Goal: Task Accomplishment & Management: Complete application form

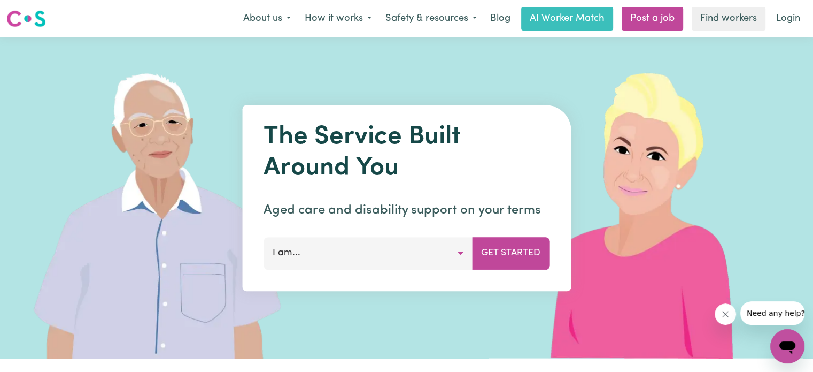
click at [345, 271] on div "The Service Built Around You Aged care and disability support on your terms I a…" at bounding box center [406, 198] width 329 height 186
click at [351, 266] on button "I am..." at bounding box center [368, 253] width 209 height 32
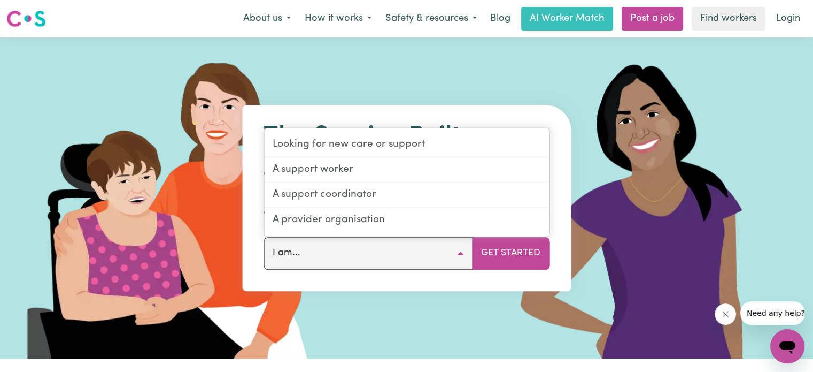
click at [328, 130] on div "Looking for new care or support A support worker A support coordinator A provid…" at bounding box center [407, 182] width 286 height 109
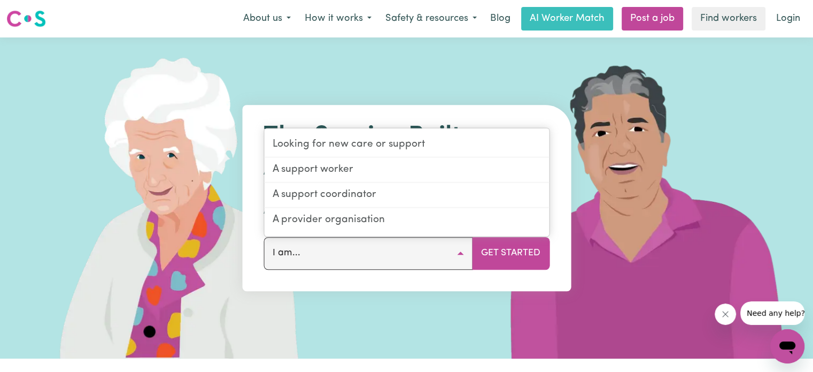
click at [635, 160] on img at bounding box center [648, 197] width 319 height 321
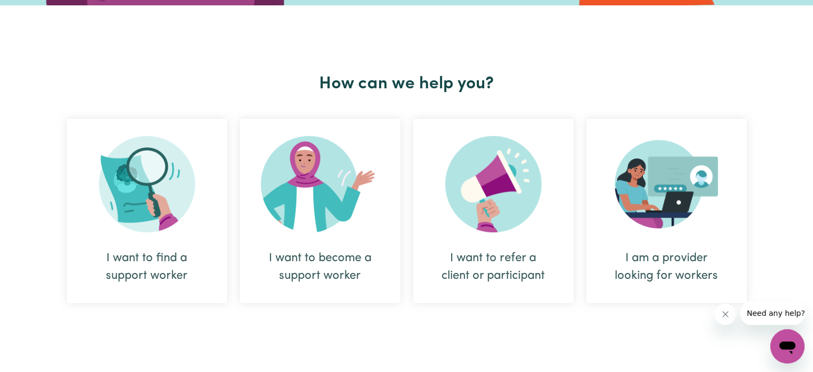
scroll to position [366, 0]
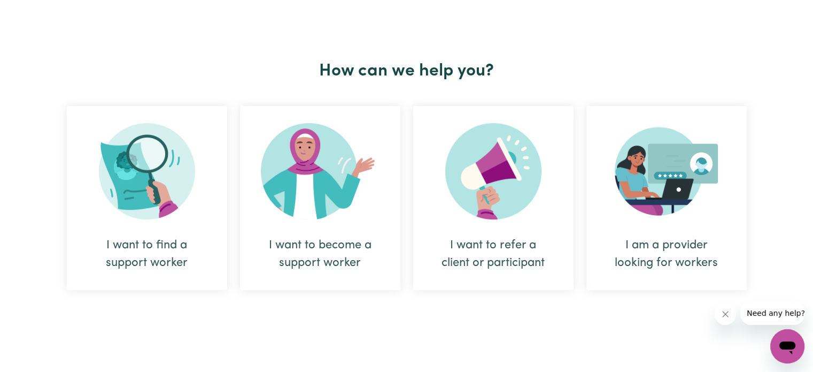
click at [296, 224] on div "I want to become a support worker" at bounding box center [320, 198] width 160 height 184
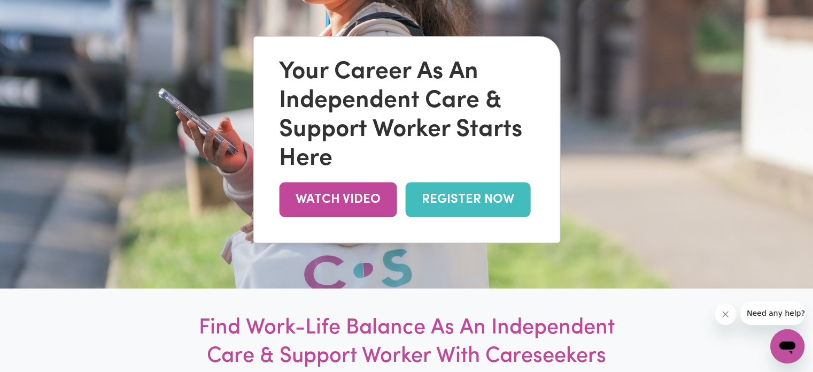
scroll to position [121, 0]
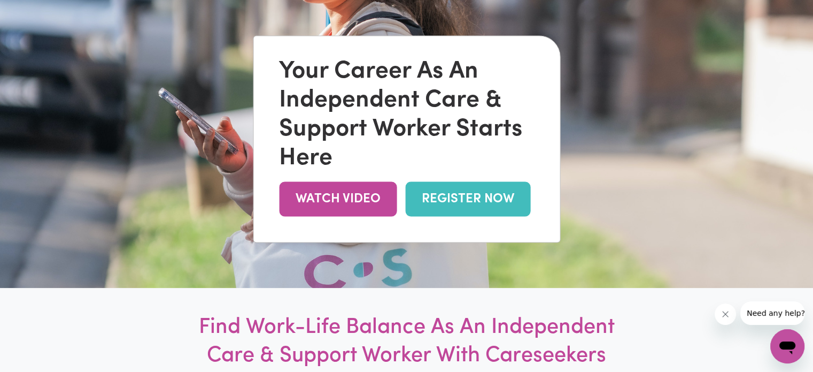
click at [445, 204] on link "REGISTER NOW" at bounding box center [467, 198] width 125 height 35
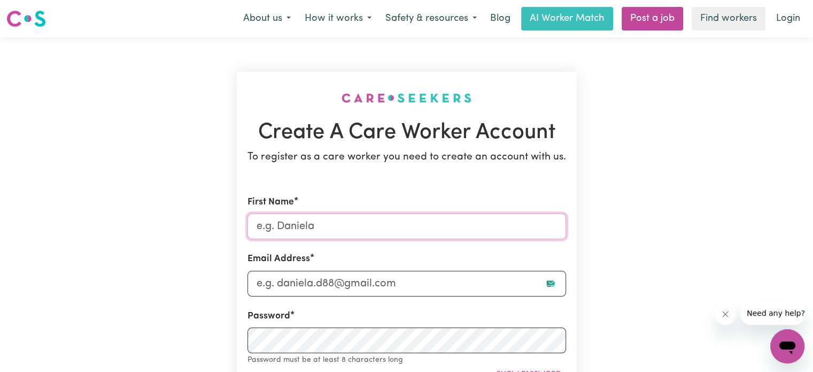
click at [318, 233] on input "First Name" at bounding box center [407, 226] width 319 height 26
type input "Akshat"
type input "akshatsharma229@gmail.com"
type input "0403450479"
type input "17 colosseum drive"
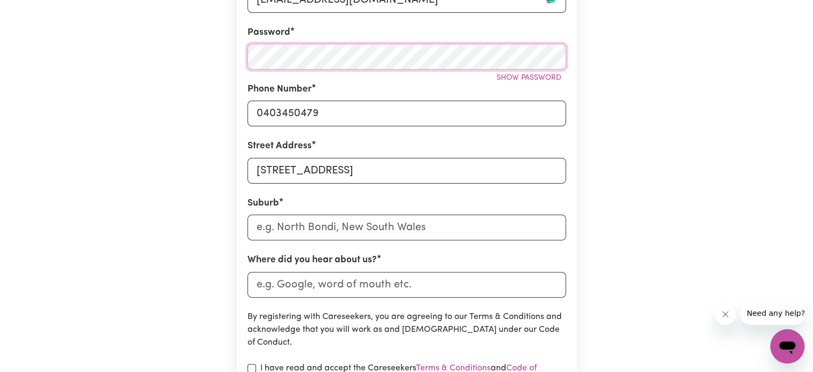
scroll to position [284, 0]
click at [315, 226] on input "text" at bounding box center [407, 227] width 319 height 26
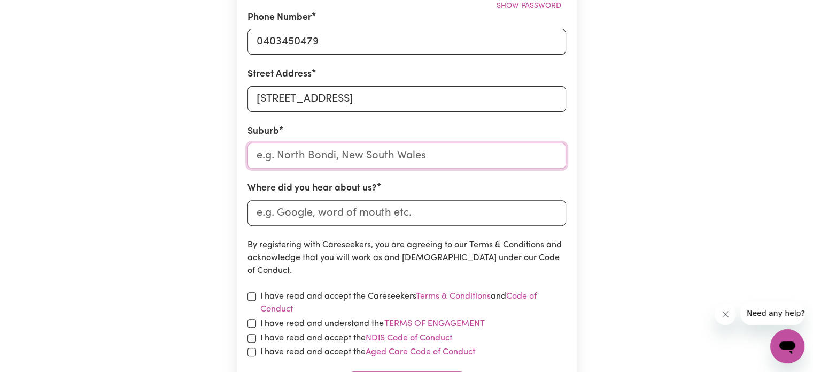
scroll to position [357, 0]
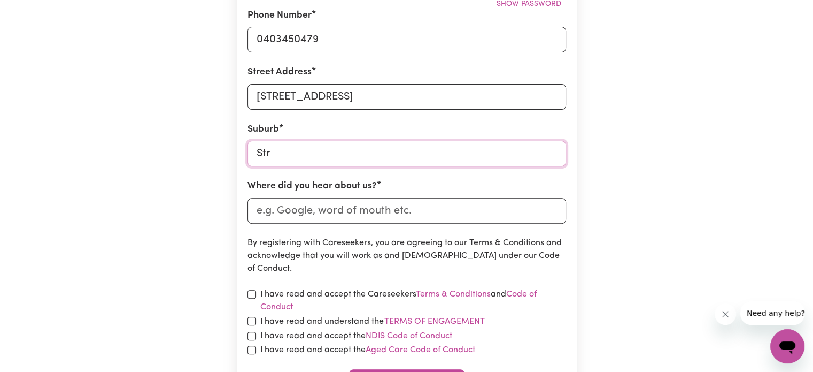
type input "Stra"
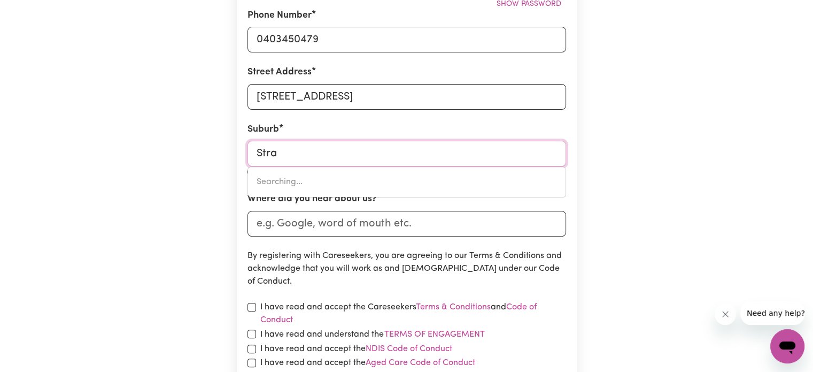
type input "StraDBROKE, Victoria, 3851"
type input "Strat"
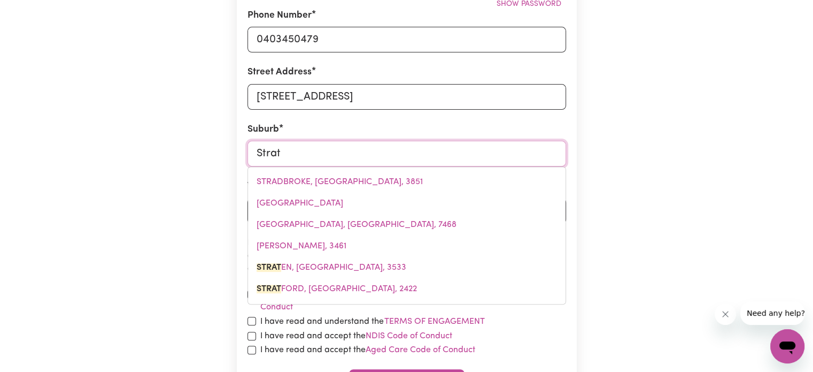
type input "Strath"
type input "Strath CREEK, Victoria, 3658"
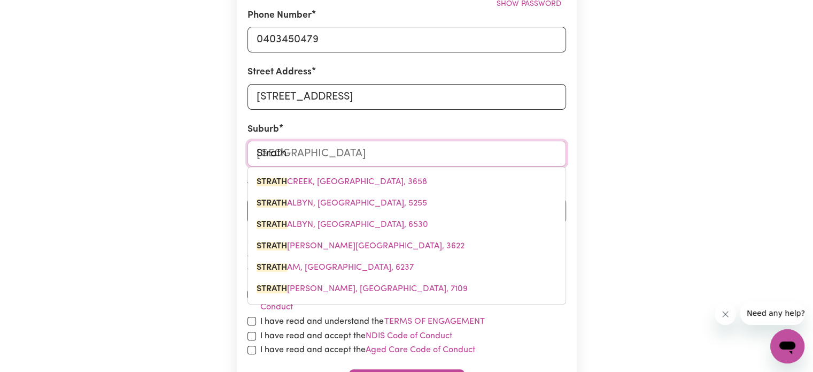
type input "Stratht"
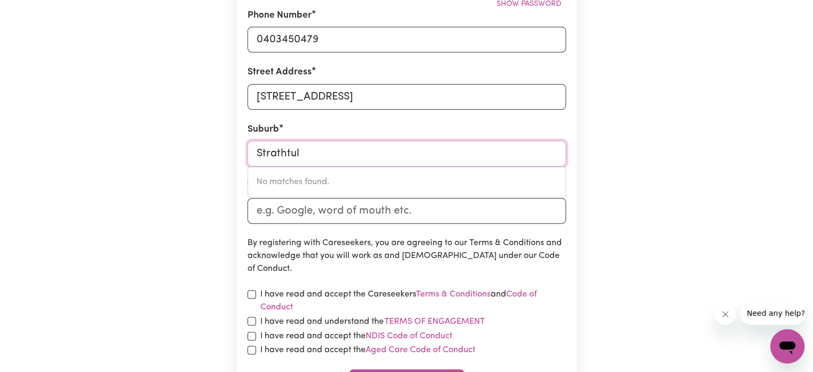
type input "Strathtull"
type input "Melto"
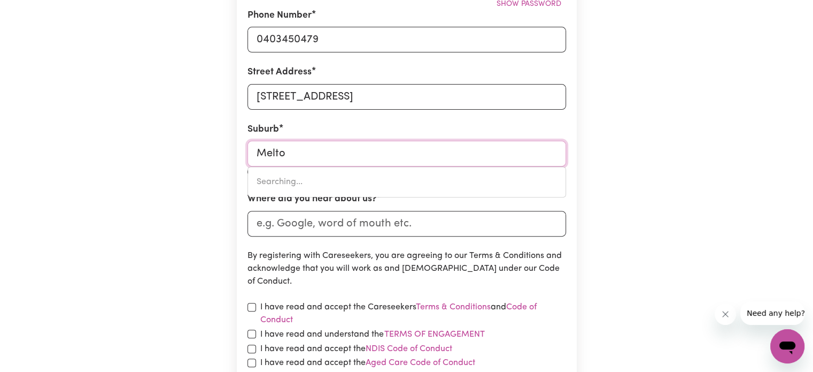
type input "MeltoN, South Australia, 5552"
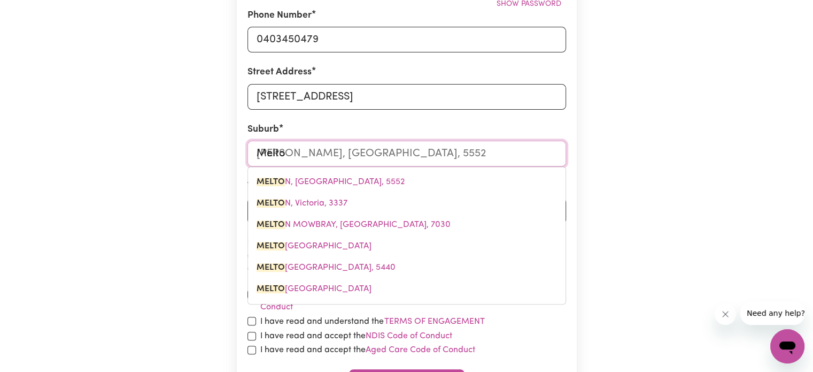
type input "Melton"
type input "Melton, South Australia, 5552"
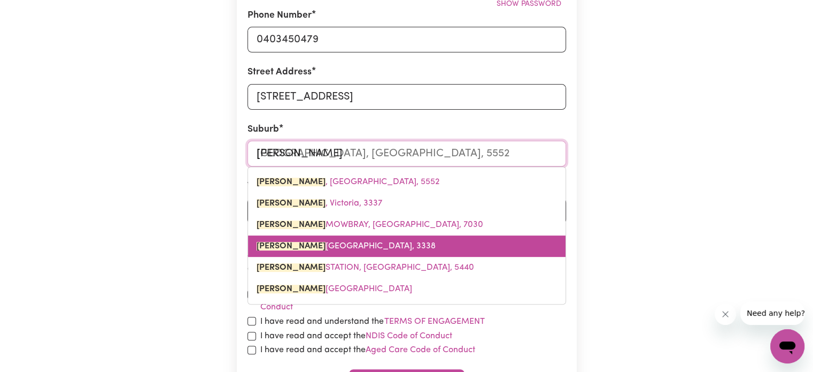
click at [290, 250] on span "MELTON SOUTH, Victoria, 3338" at bounding box center [346, 246] width 179 height 9
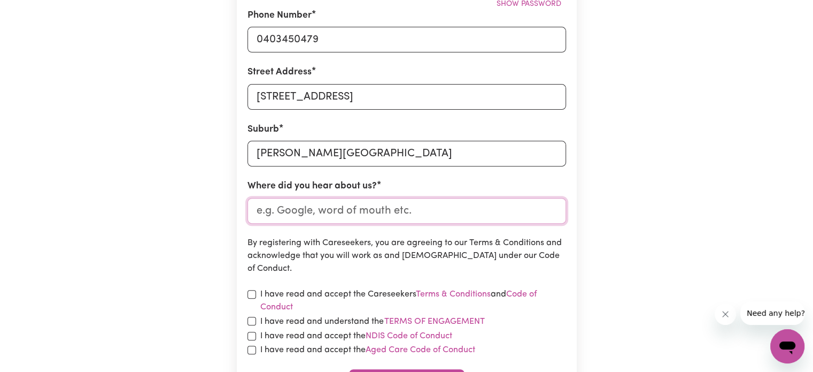
click at [295, 217] on input "Where did you hear about us?" at bounding box center [407, 211] width 319 height 26
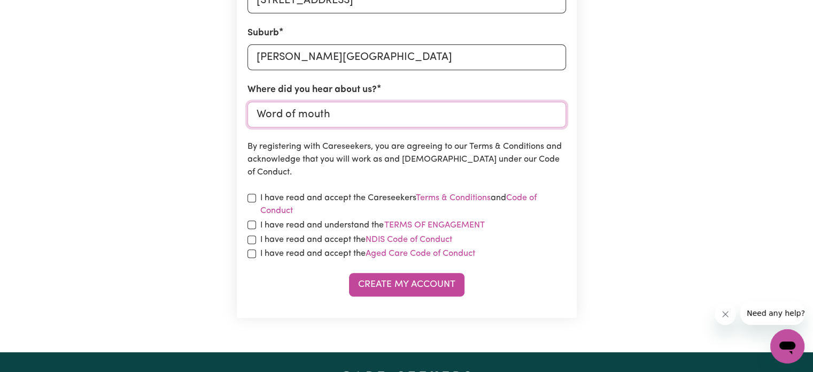
scroll to position [500, 0]
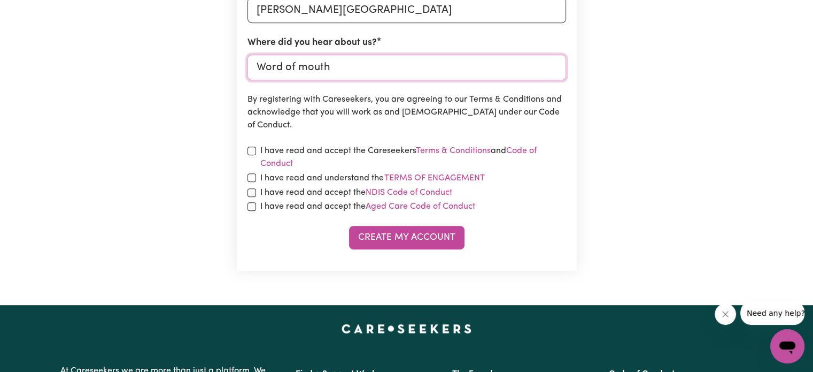
type input "Word of mouth"
click at [293, 148] on label "I have read and accept the Careseekers Terms & Conditions and Code of Conduct" at bounding box center [413, 157] width 306 height 26
click at [250, 151] on input "checkbox" at bounding box center [252, 150] width 9 height 9
checkbox input "true"
click at [250, 178] on input "checkbox" at bounding box center [252, 177] width 9 height 9
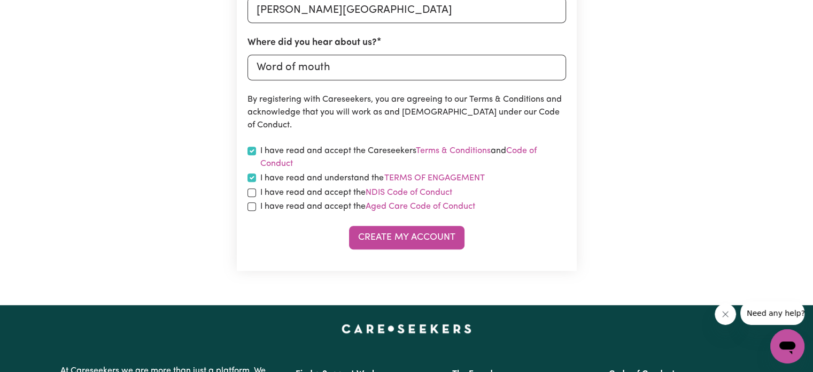
checkbox input "true"
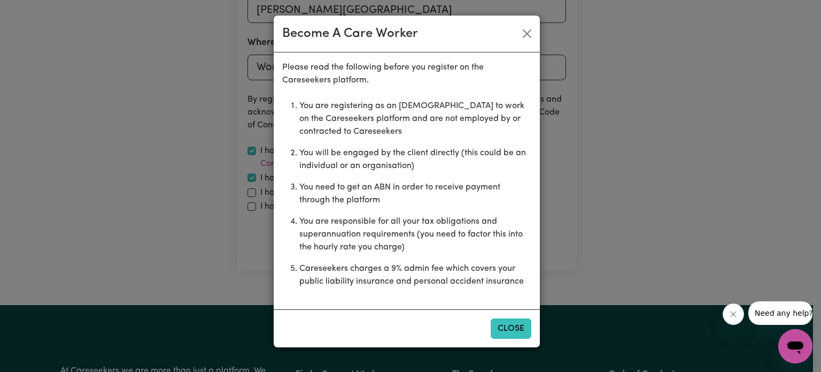
click at [501, 327] on button "Close" at bounding box center [511, 328] width 41 height 20
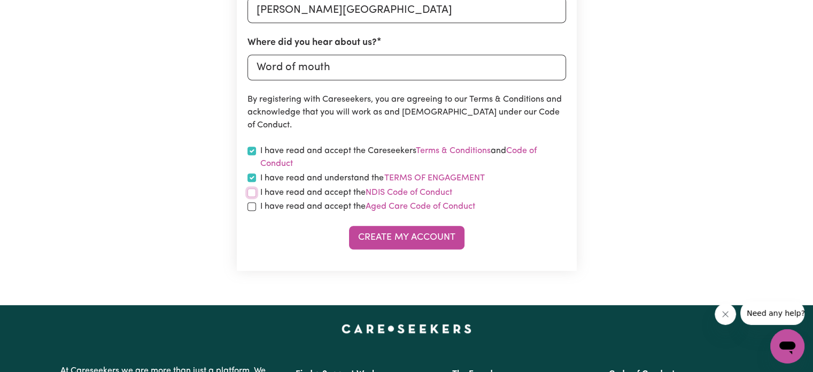
click at [252, 191] on input "checkbox" at bounding box center [252, 192] width 9 height 9
checkbox input "true"
click at [252, 207] on input "checkbox" at bounding box center [252, 206] width 9 height 9
checkbox input "true"
click at [399, 242] on button "Create My Account" at bounding box center [406, 238] width 115 height 24
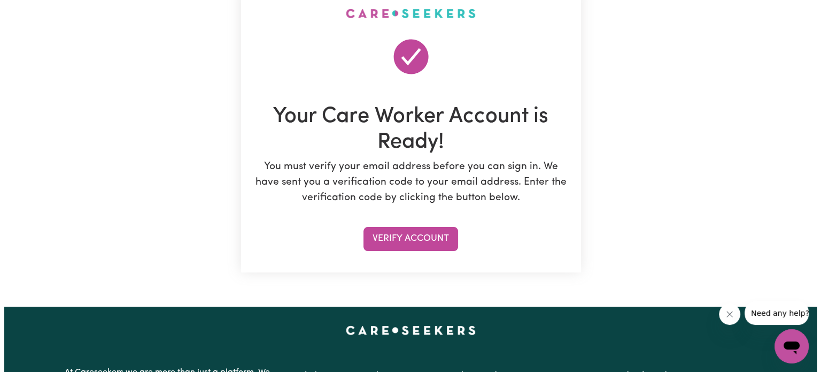
scroll to position [85, 0]
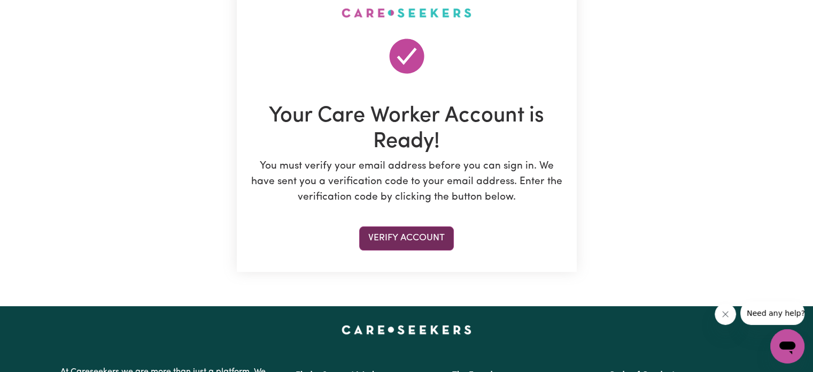
click at [378, 239] on button "Verify Account" at bounding box center [406, 238] width 95 height 24
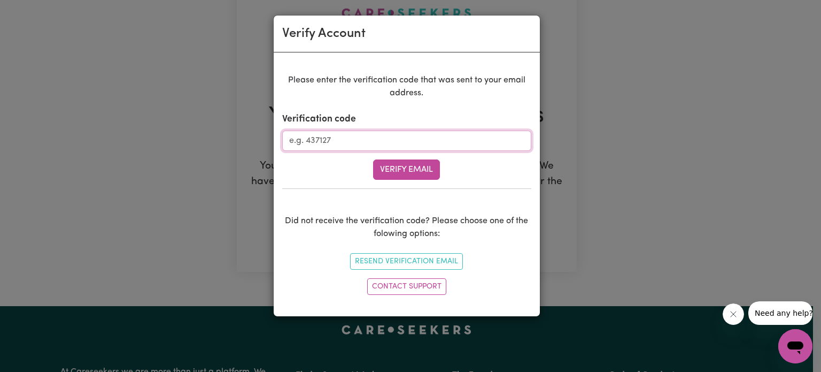
click at [393, 145] on input "Verification code" at bounding box center [406, 140] width 249 height 20
type input "653621"
click at [401, 166] on button "Verify Email" at bounding box center [406, 169] width 67 height 20
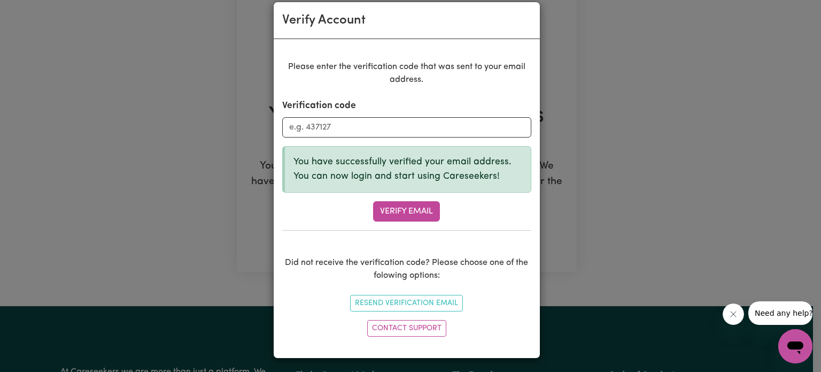
scroll to position [0, 0]
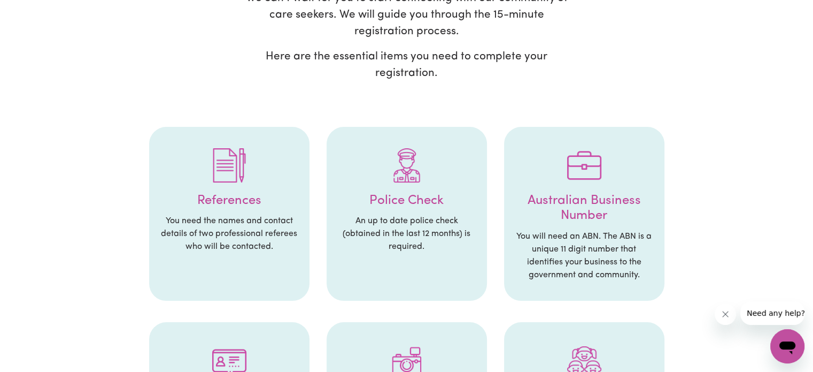
scroll to position [134, 0]
click at [259, 178] on div at bounding box center [229, 164] width 139 height 56
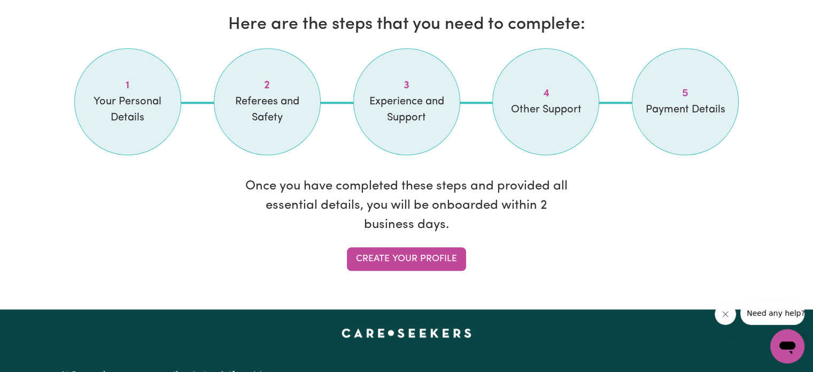
scroll to position [908, 0]
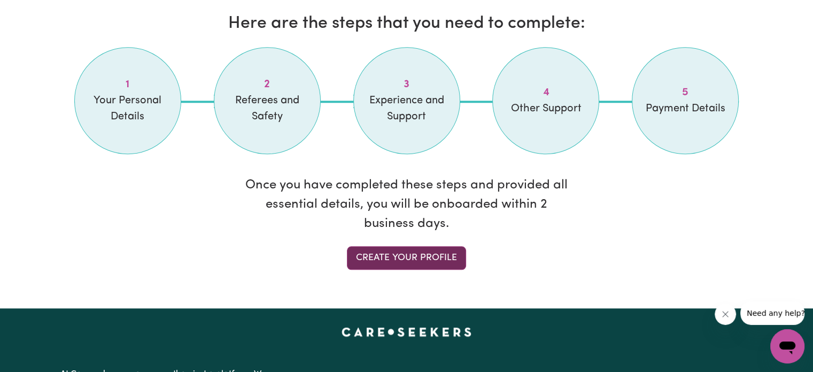
click at [372, 257] on link "Create your profile" at bounding box center [406, 258] width 119 height 24
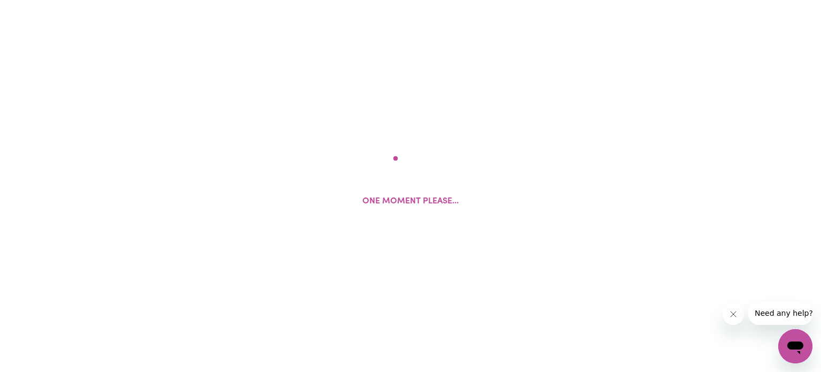
select select "Studying a healthcare related degree or qualification"
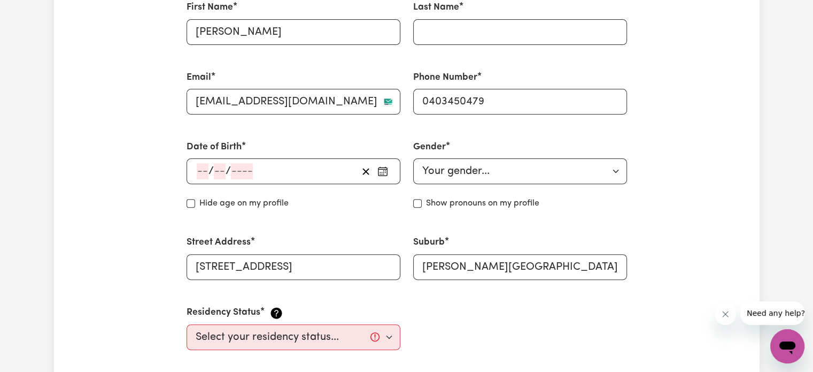
scroll to position [346, 0]
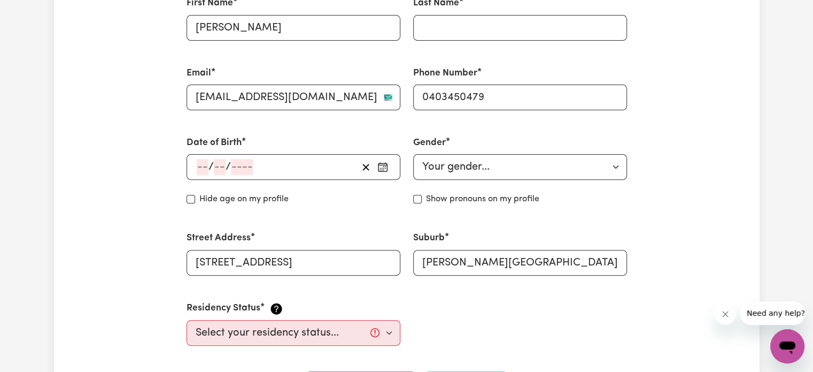
click at [208, 162] on span "/" at bounding box center [210, 167] width 5 height 12
click at [382, 164] on icon "button" at bounding box center [382, 166] width 11 height 11
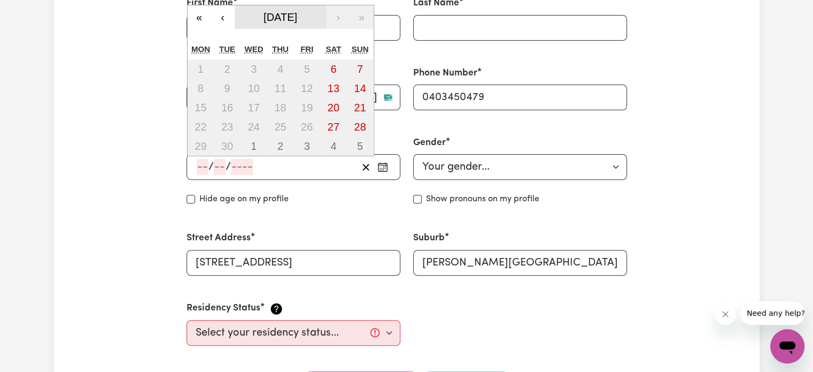
click at [297, 21] on span "September 2025" at bounding box center [281, 17] width 34 height 12
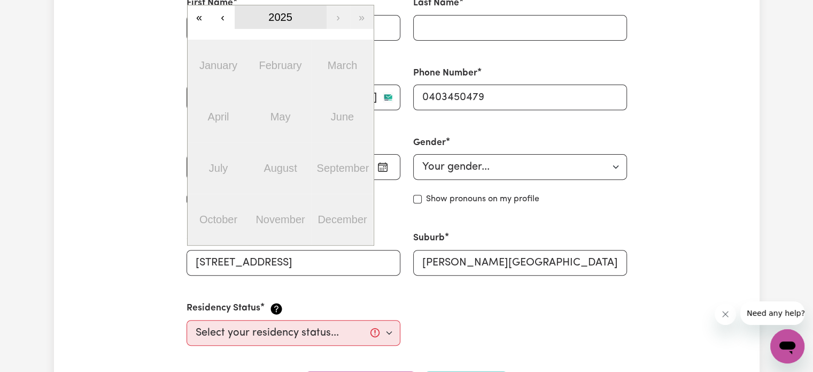
click at [290, 14] on span "2025" at bounding box center [280, 17] width 24 height 12
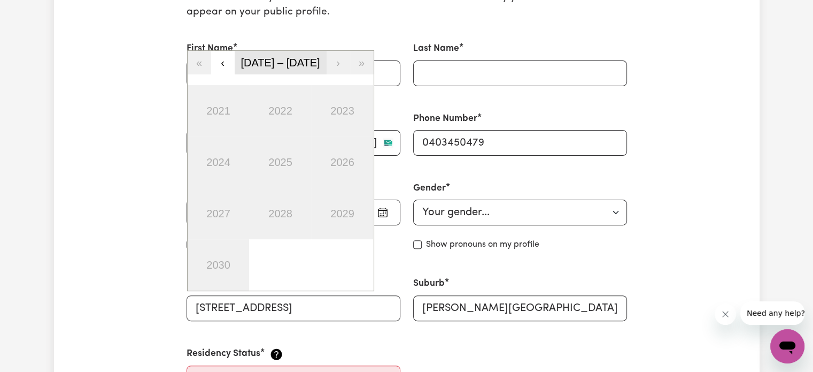
scroll to position [282, 0]
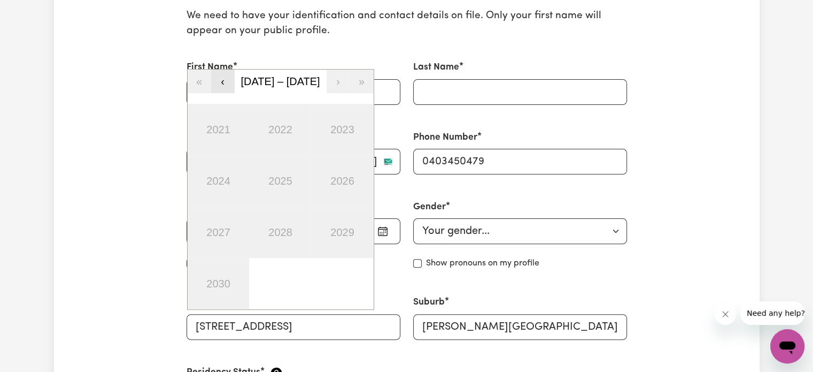
click at [222, 76] on button "‹" at bounding box center [223, 81] width 24 height 24
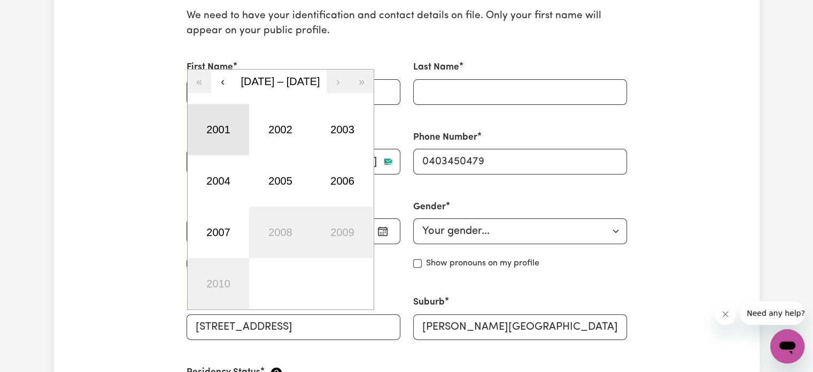
click at [214, 126] on button "2001" at bounding box center [219, 129] width 62 height 51
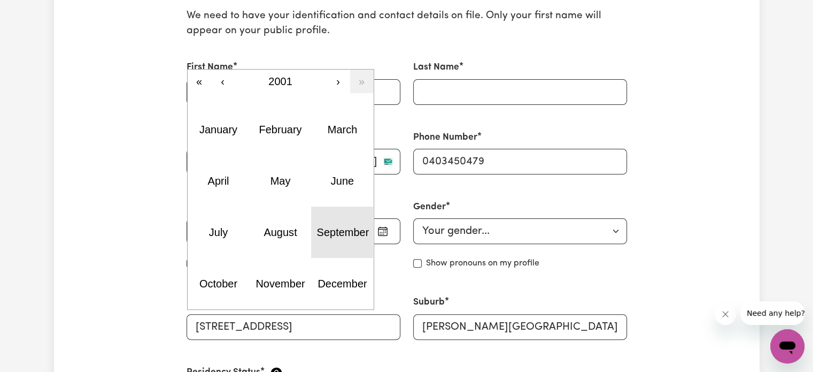
click at [337, 230] on abbr "September" at bounding box center [342, 232] width 52 height 12
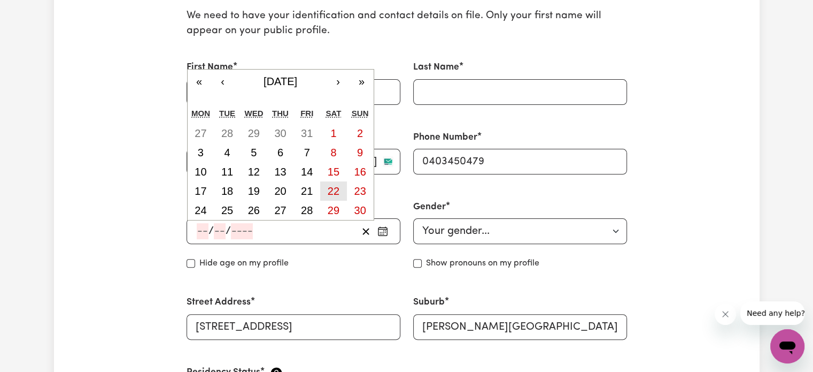
click at [324, 187] on button "22" at bounding box center [333, 190] width 27 height 19
type input "2001-09-22"
type input "22"
type input "9"
type input "2001"
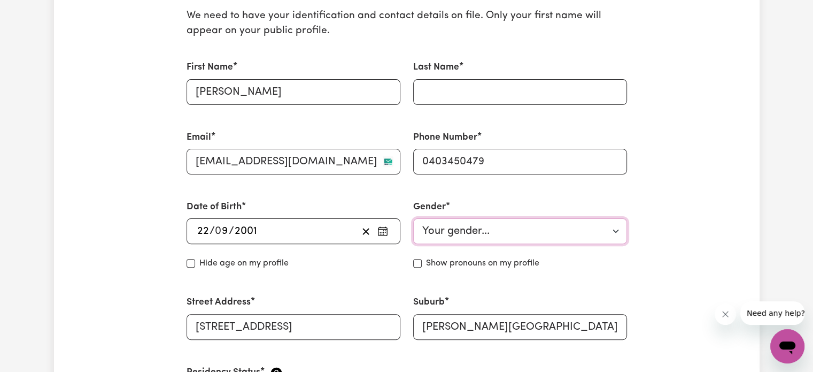
click at [443, 228] on select "Your gender... Female Male Non-binary Other Prefer not to say" at bounding box center [520, 231] width 214 height 26
select select "male"
click at [413, 218] on select "Your gender... Female Male Non-binary Other Prefer not to say" at bounding box center [520, 231] width 214 height 26
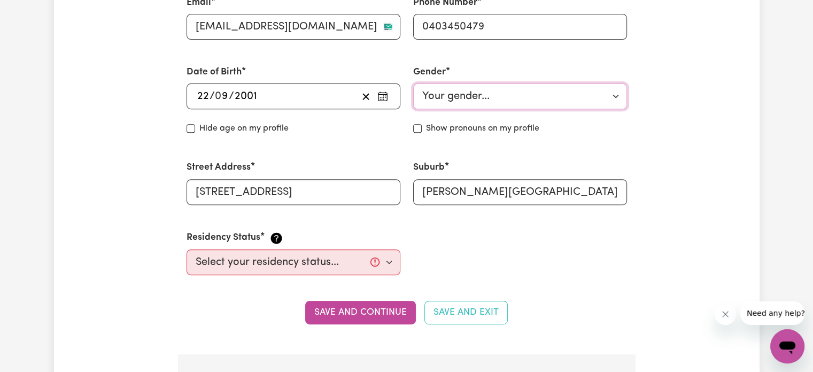
scroll to position [417, 0]
click at [427, 129] on label "Show pronouns on my profile" at bounding box center [482, 128] width 113 height 13
click at [422, 129] on input "Show pronouns on my profile" at bounding box center [417, 128] width 9 height 9
checkbox input "true"
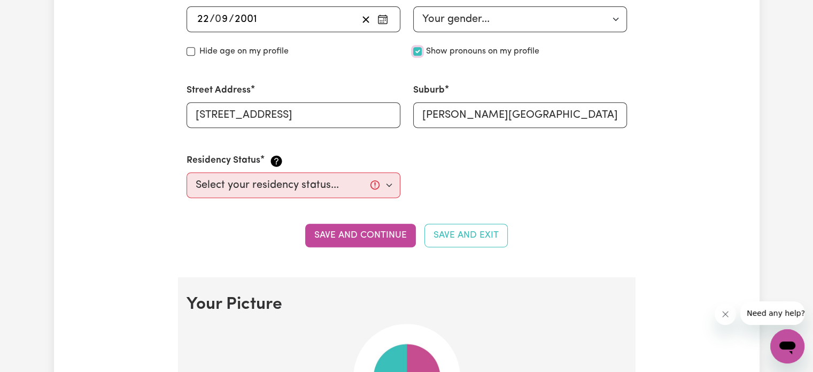
scroll to position [496, 0]
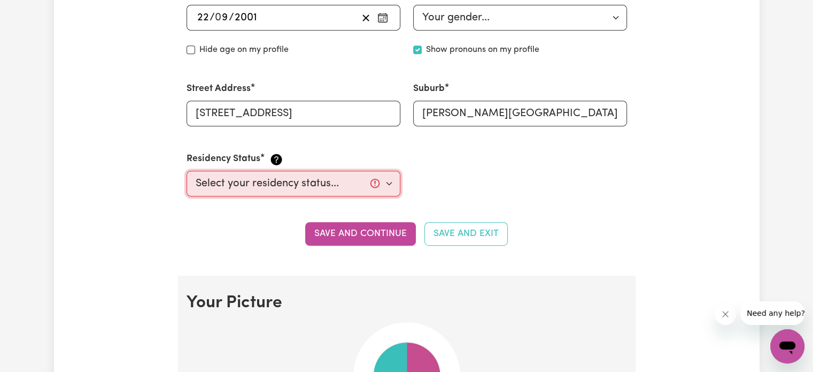
click at [217, 188] on select "Select your residency status... Australian citizen Australian PR Temporary Work…" at bounding box center [294, 184] width 214 height 26
select select "Temporary Work Visa"
click at [187, 171] on select "Select your residency status... Australian citizen Australian PR Temporary Work…" at bounding box center [294, 184] width 214 height 26
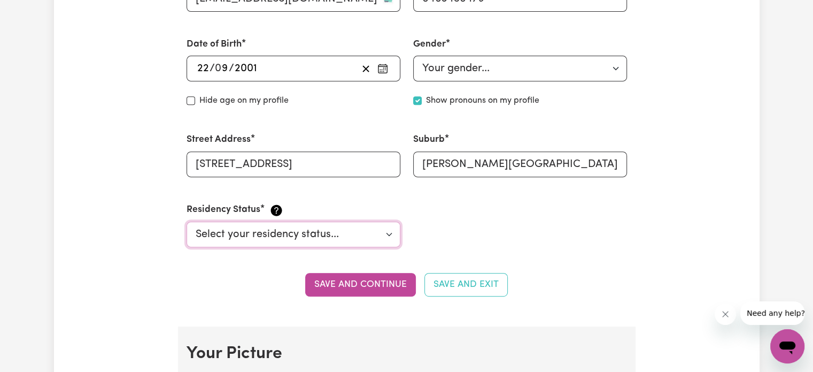
scroll to position [444, 0]
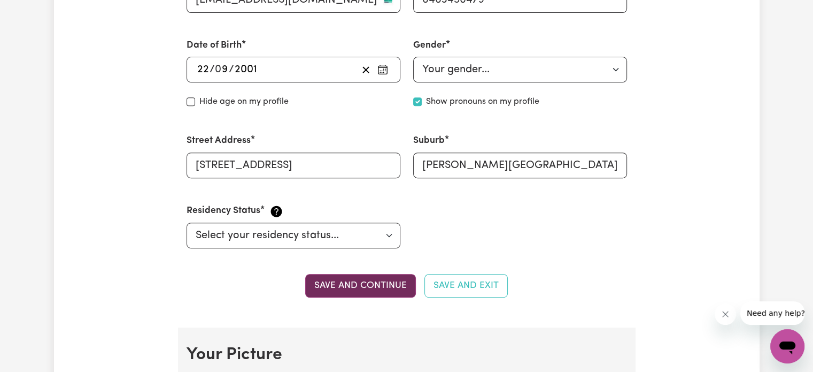
click at [368, 292] on button "Save and continue" at bounding box center [360, 286] width 111 height 24
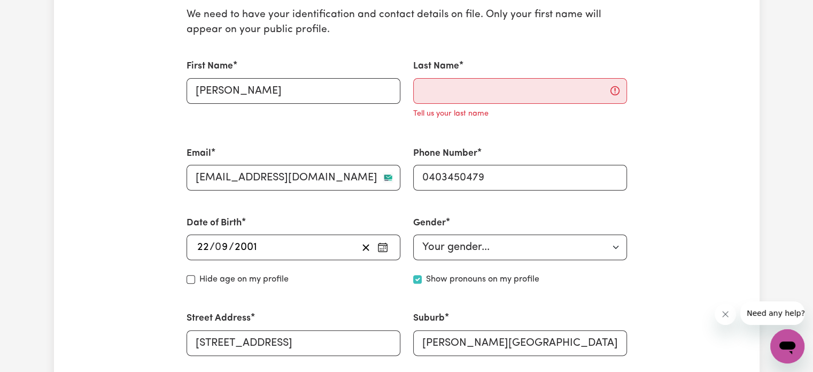
scroll to position [282, 0]
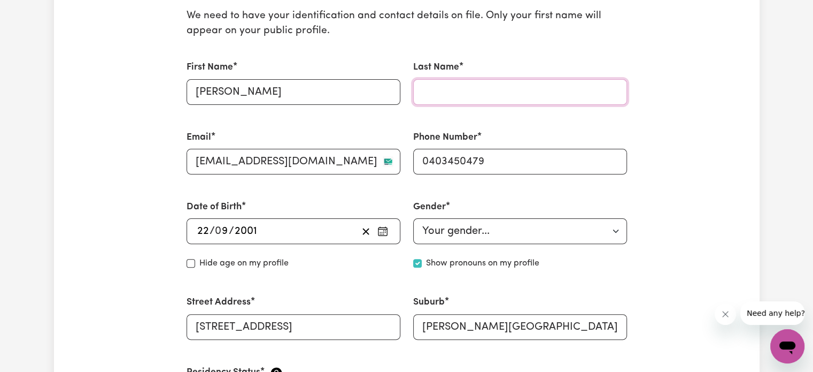
click at [441, 85] on input "Last Name" at bounding box center [520, 92] width 214 height 26
type input "Sharma"
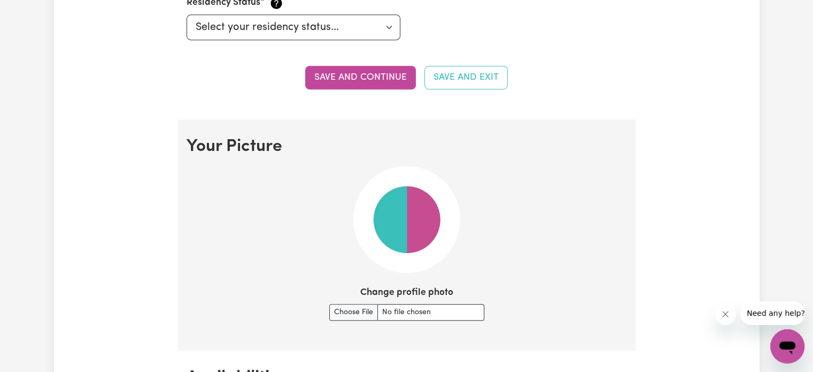
scroll to position [652, 0]
click at [341, 79] on button "Save and continue" at bounding box center [360, 77] width 111 height 24
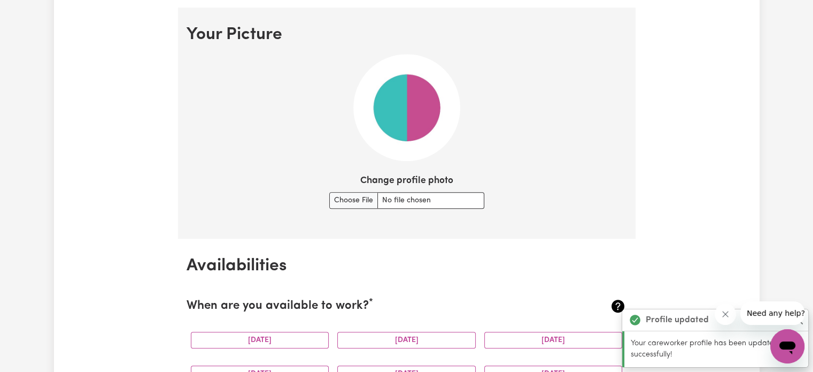
scroll to position [770, 0]
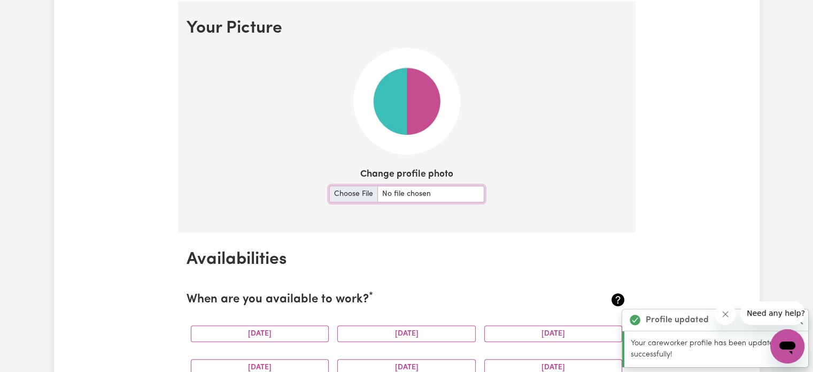
click at [342, 196] on input "Change profile photo" at bounding box center [406, 194] width 155 height 17
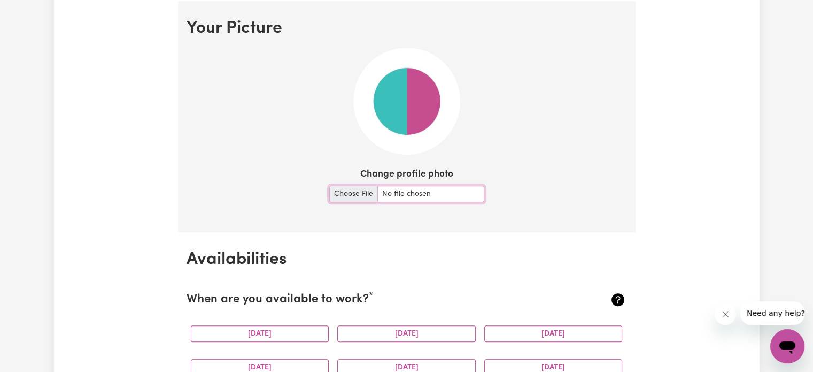
click at [346, 186] on input "Change profile photo" at bounding box center [406, 194] width 155 height 17
type input "C:\fakepath\Screenshot 2025-09-08 183151.png"
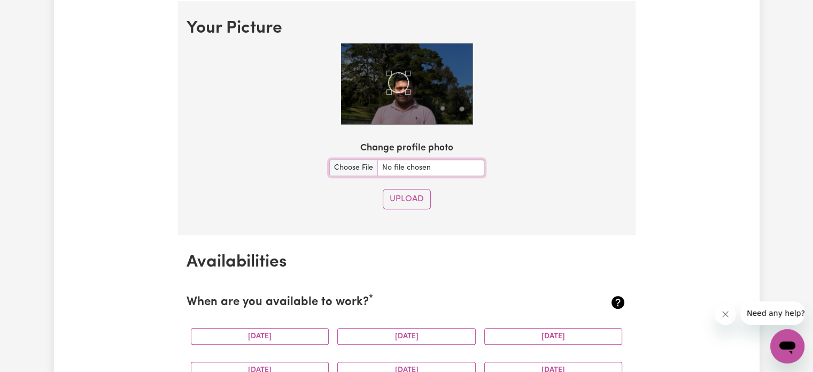
click at [396, 75] on div "Use the arrow keys to move the crop selection area" at bounding box center [399, 83] width 20 height 20
click at [342, 166] on input "Change profile photo" at bounding box center [406, 167] width 155 height 17
click at [340, 157] on div "Change profile photo" at bounding box center [406, 158] width 155 height 35
click at [340, 163] on input "Change profile photo" at bounding box center [406, 167] width 155 height 17
type input "C:\fakepath\WhatsApp Image 2025-09-08 at 6.31.21 PM.jpeg"
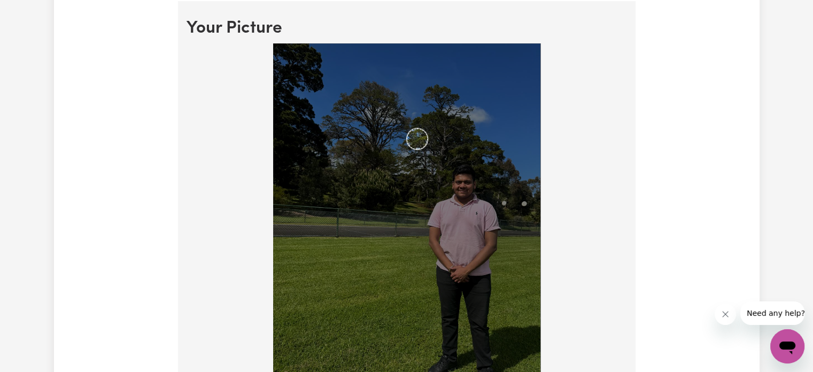
click at [428, 141] on img at bounding box center [406, 221] width 267 height 357
click at [381, 114] on div "Use the arrow keys to move the crop selection area" at bounding box center [386, 113] width 21 height 21
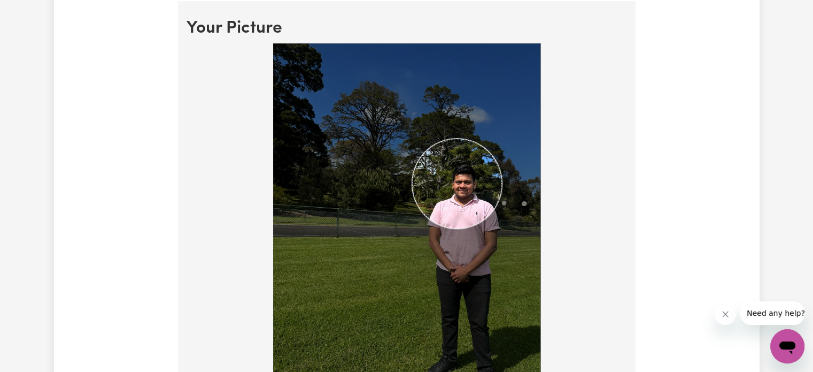
click at [501, 187] on img at bounding box center [406, 221] width 267 height 357
click at [473, 186] on div "Use the arrow keys to move the crop selection area" at bounding box center [464, 184] width 90 height 90
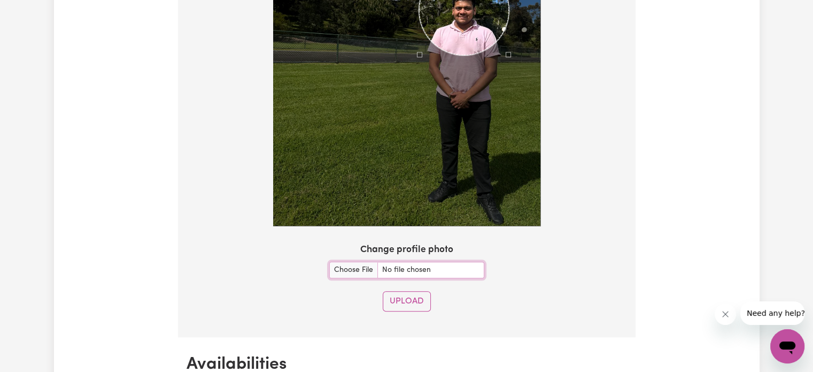
scroll to position [941, 0]
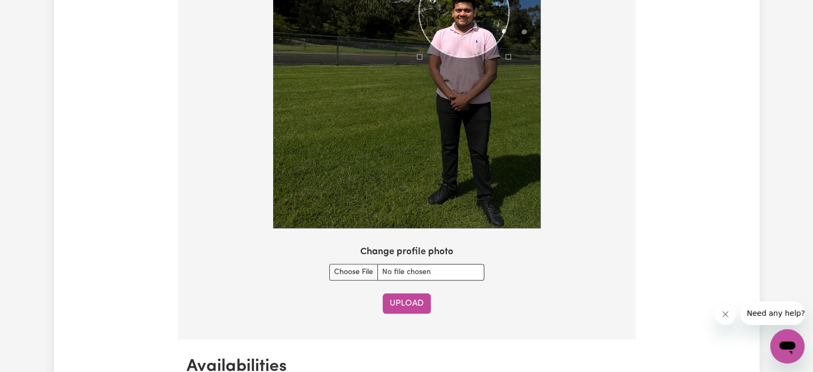
click at [411, 302] on button "Upload" at bounding box center [407, 303] width 48 height 20
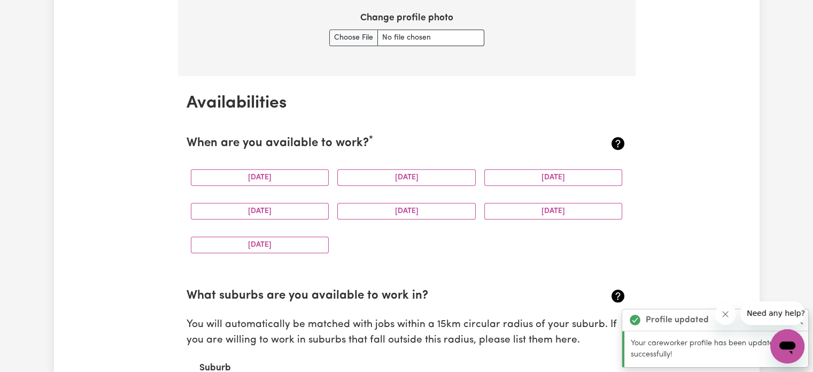
scroll to position [925, 0]
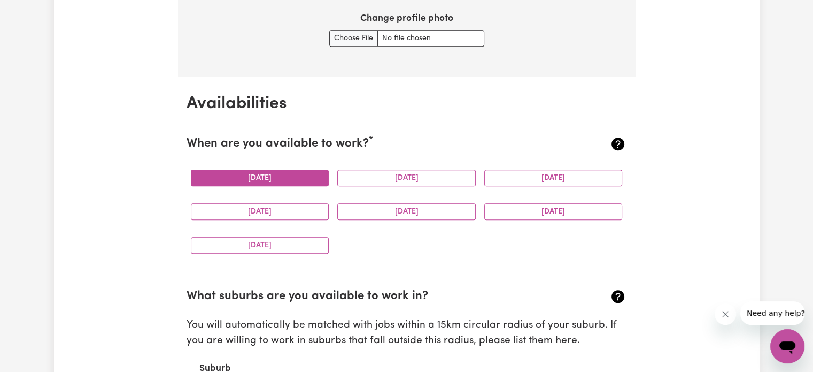
click at [201, 175] on button "Monday" at bounding box center [260, 177] width 138 height 17
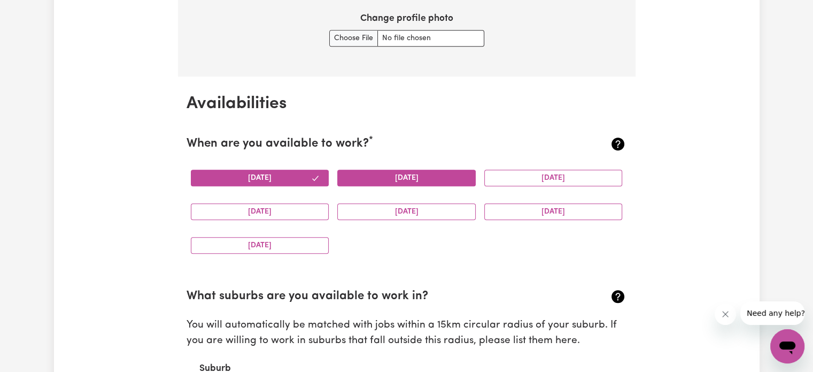
click at [367, 178] on button "Tuesday" at bounding box center [406, 177] width 138 height 17
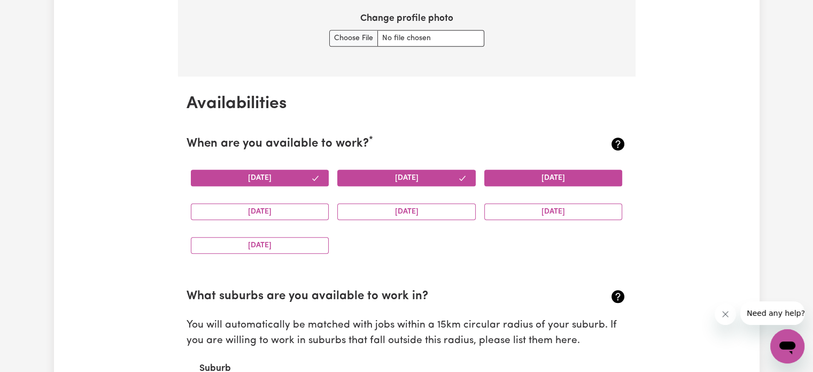
click at [516, 181] on button "Wednesday" at bounding box center [553, 177] width 138 height 17
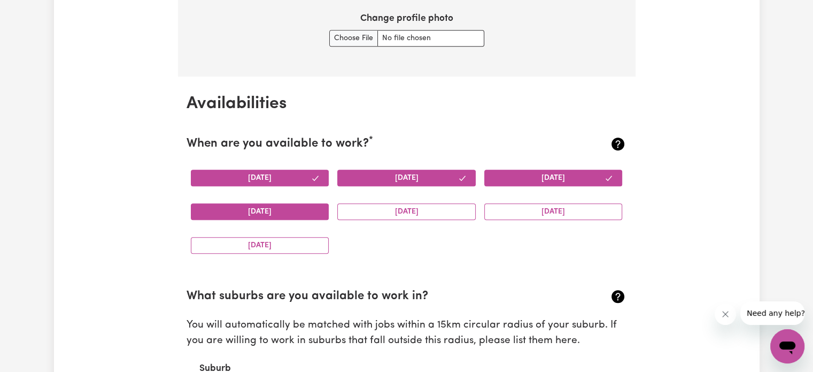
click at [251, 209] on button "Thursday" at bounding box center [260, 211] width 138 height 17
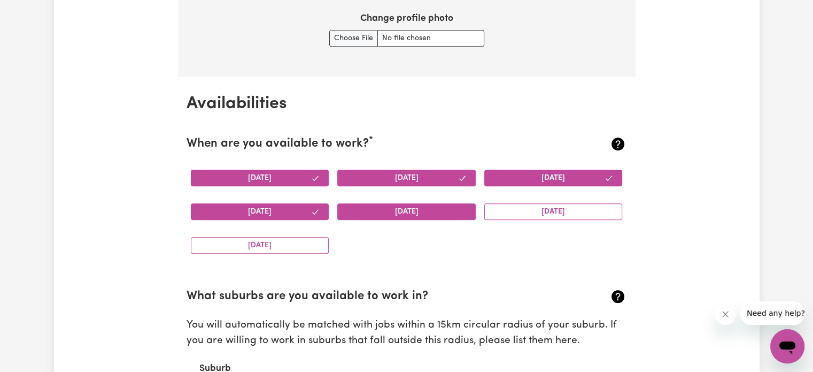
click at [360, 208] on button "Friday" at bounding box center [406, 211] width 138 height 17
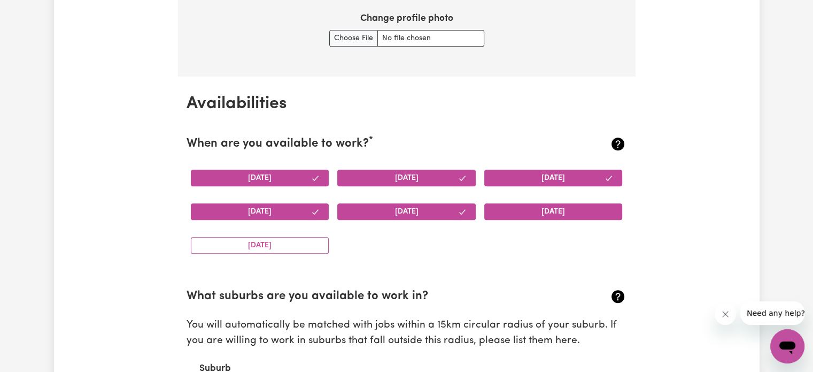
click at [521, 206] on button "Saturday" at bounding box center [553, 211] width 138 height 17
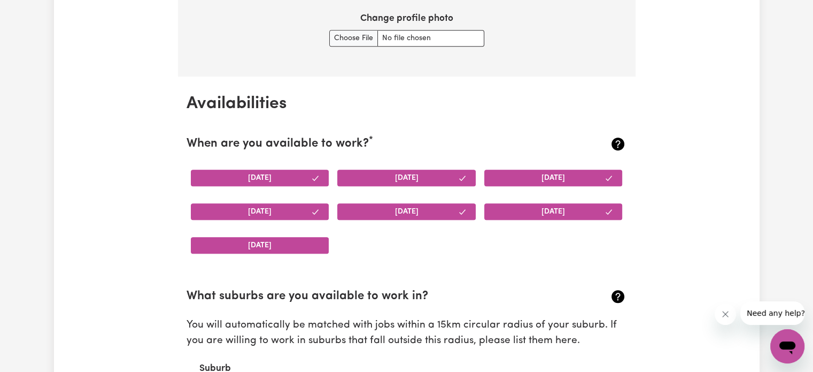
click at [255, 248] on button "Sunday" at bounding box center [260, 245] width 138 height 17
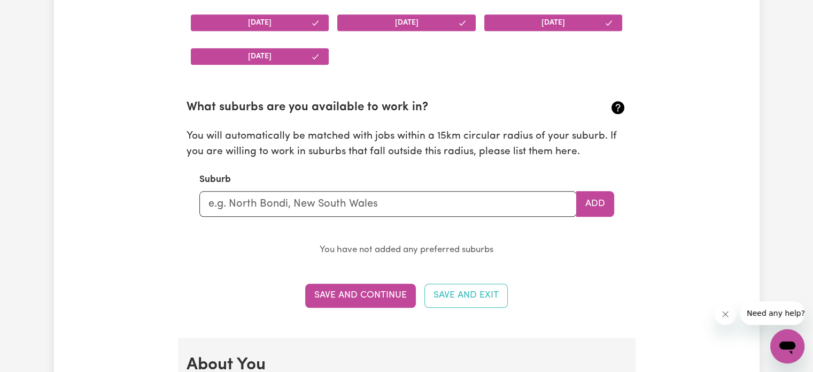
scroll to position [1114, 0]
click at [288, 204] on input "text" at bounding box center [387, 204] width 377 height 26
type input "M"
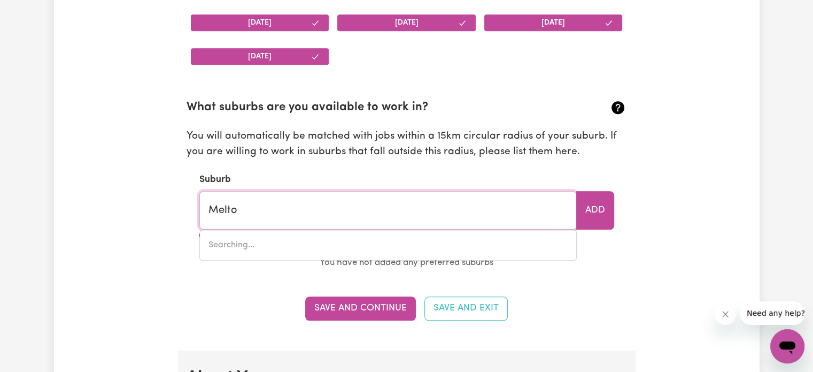
type input "Melton"
type input "Melton, South Australia, 5552"
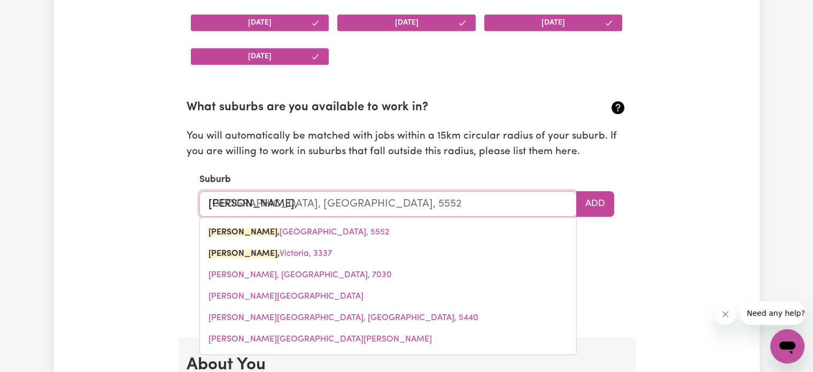
type input "Melton,"
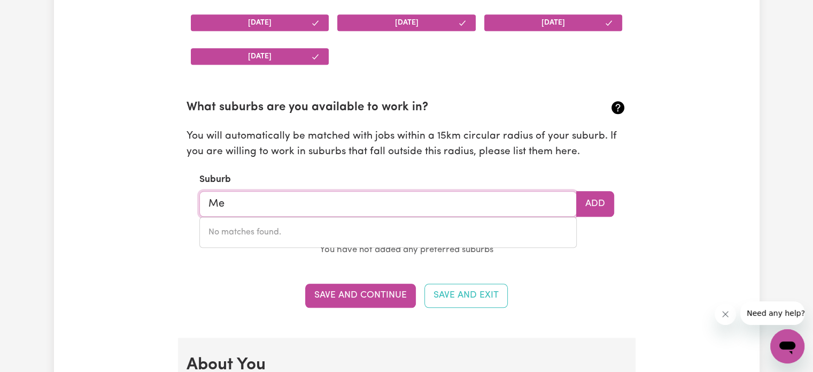
type input "M"
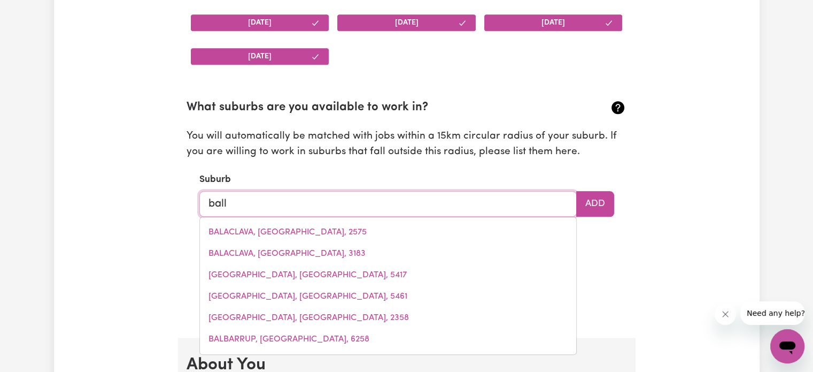
type input "balla"
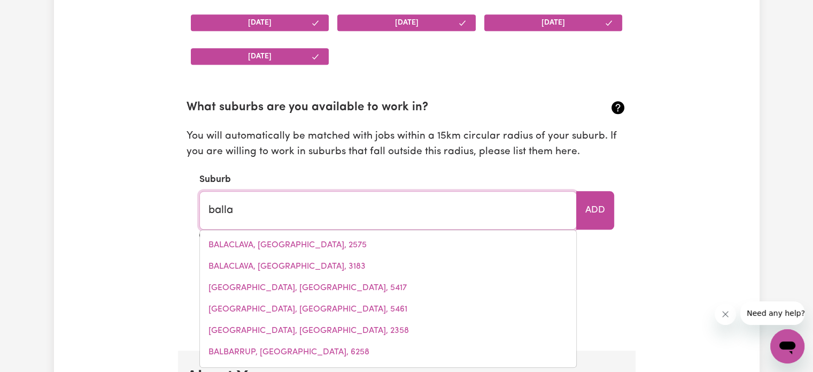
type input "balla BALLA, Western Australia, 6714"
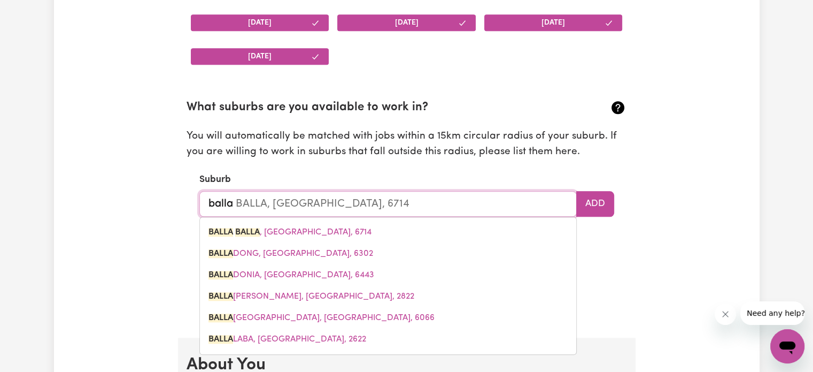
type input "ballar"
type input "ballarat"
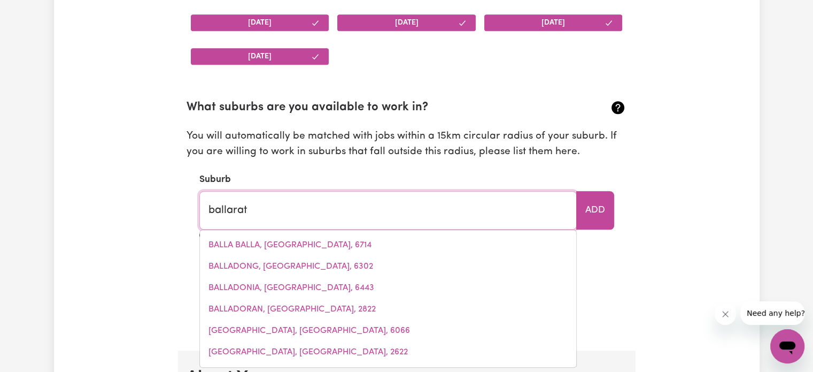
type input "ballarat, Victoria, 3350"
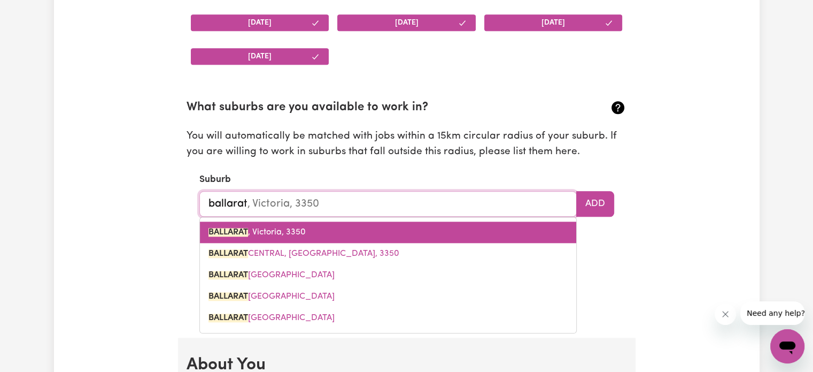
click at [259, 230] on span "BALLARAT , Victoria, 3350" at bounding box center [256, 232] width 97 height 9
type input "BALLARAT, Victoria, 3350"
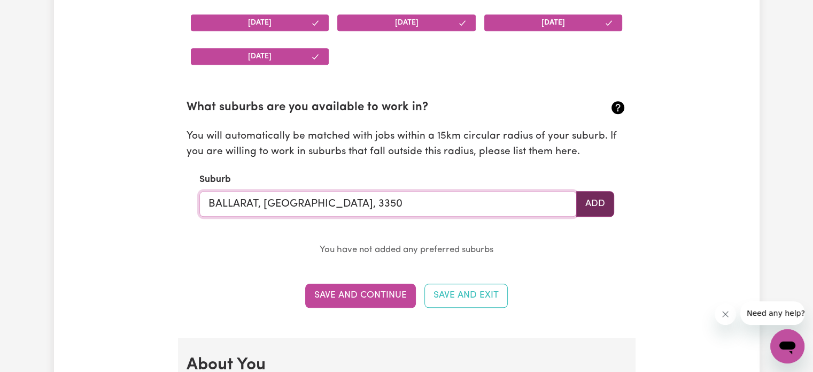
type input "BALLARAT, Victoria, 3350"
click at [581, 209] on button "Add" at bounding box center [595, 204] width 38 height 26
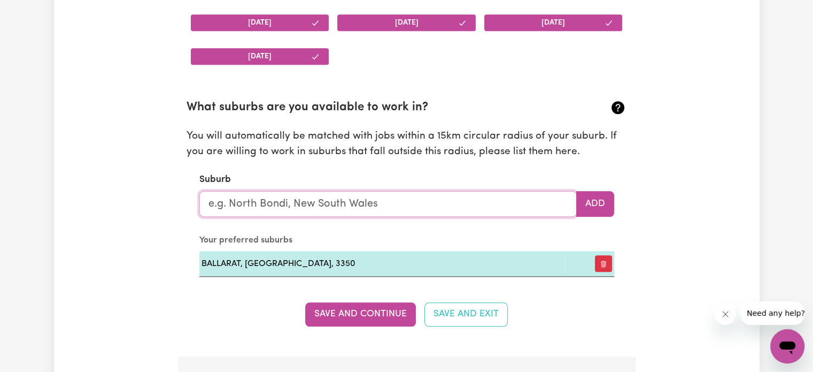
click at [262, 204] on input "text" at bounding box center [387, 204] width 377 height 26
type input "b"
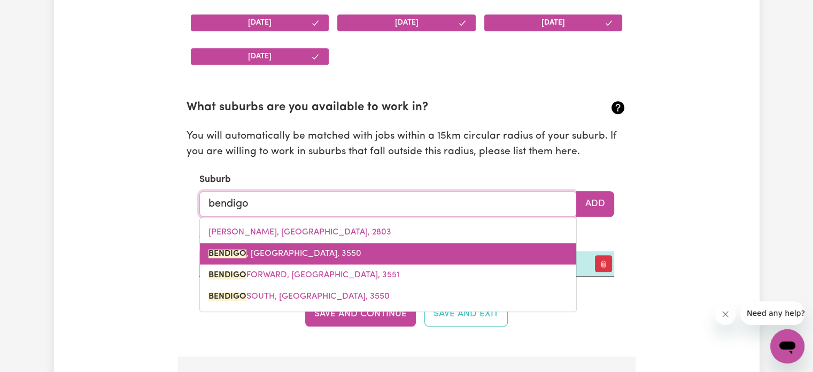
click at [248, 243] on link "BENDIGO , Victoria, 3550" at bounding box center [388, 253] width 376 height 21
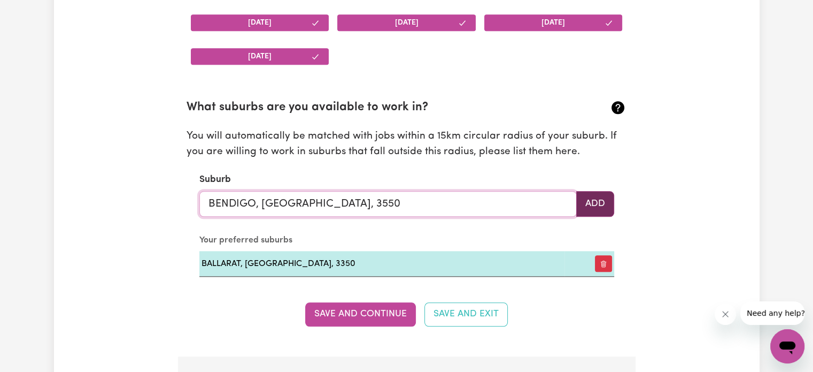
type input "BENDIGO, Victoria, 3550"
click at [586, 207] on button "Add" at bounding box center [595, 204] width 38 height 26
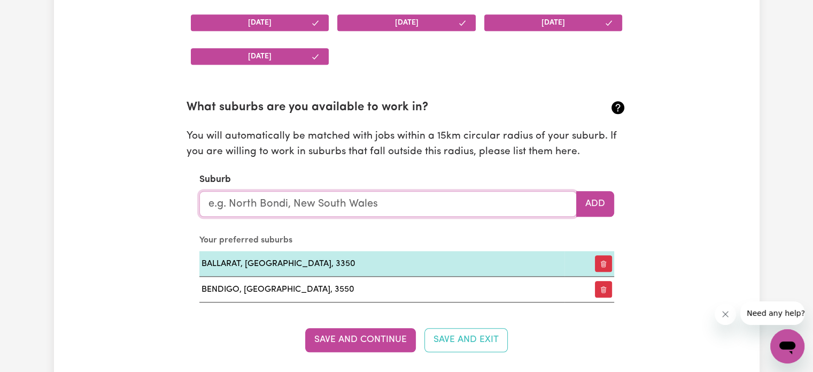
click at [211, 198] on input "text" at bounding box center [387, 204] width 377 height 26
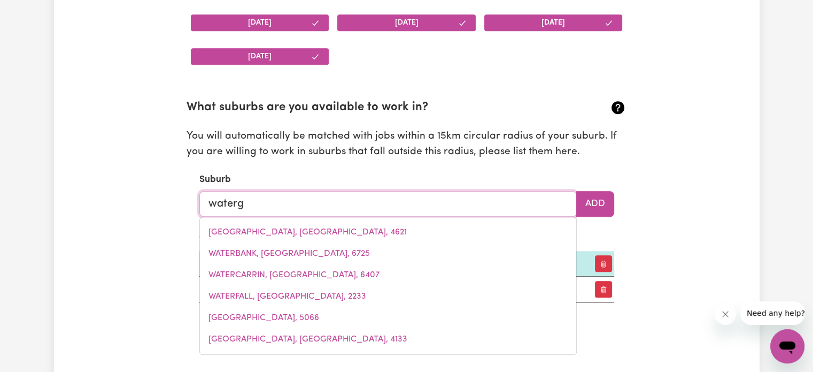
type input "waterga"
type input "watergaRDENS, Victoria, 3038"
type input "watergar"
type input "watergarDENS, Victoria, 3038"
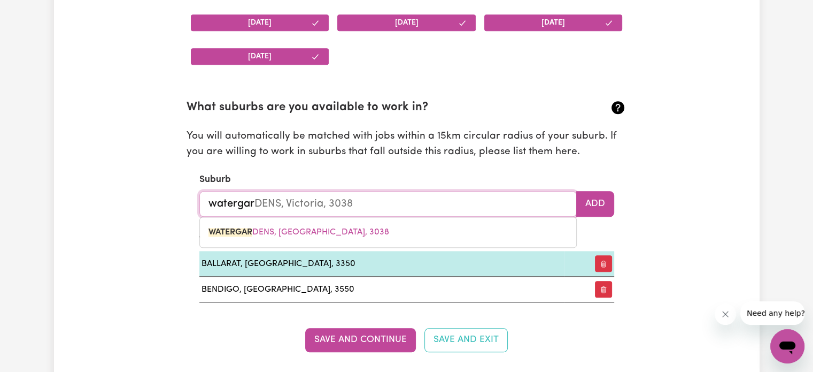
type input "watergard"
type input "watergardENS, Victoria, 3038"
type input "watergarde"
type input "watergardeNS, Victoria, 3038"
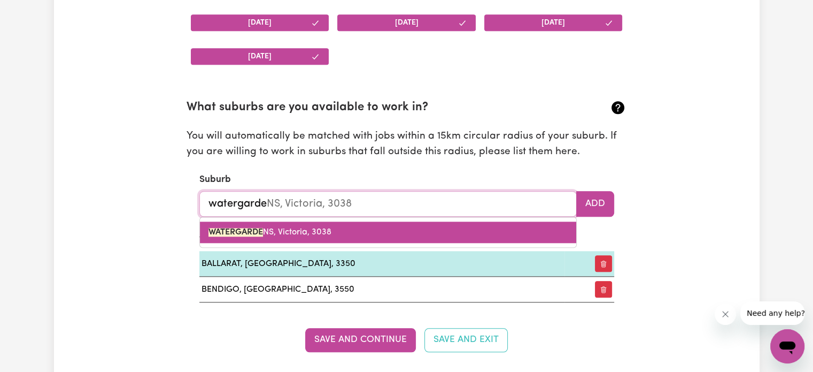
click at [227, 228] on mark "WATERGARDE" at bounding box center [235, 232] width 55 height 9
type input "WATERGARDENS, Victoria, 3038"
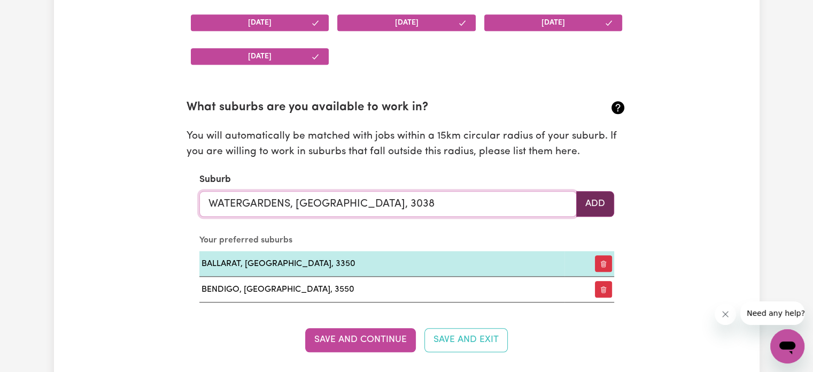
type input "WATERGARDENS, Victoria, 3038"
click at [599, 203] on button "Add" at bounding box center [595, 204] width 38 height 26
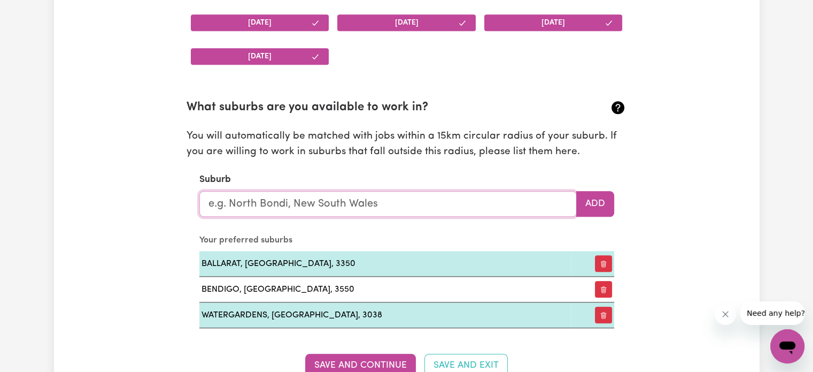
click at [331, 204] on input "text" at bounding box center [387, 204] width 377 height 26
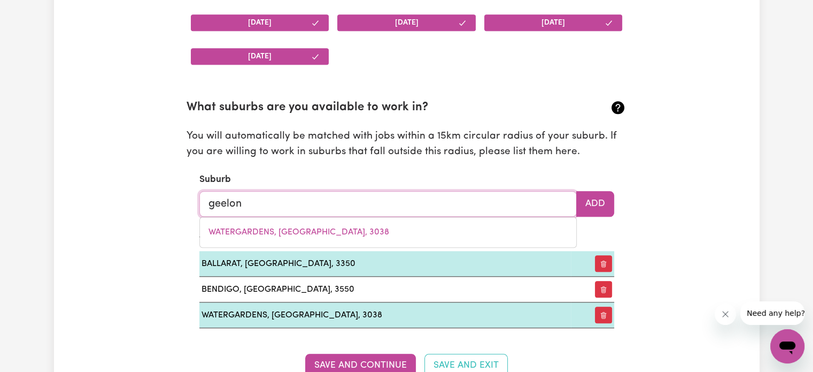
type input "geelong"
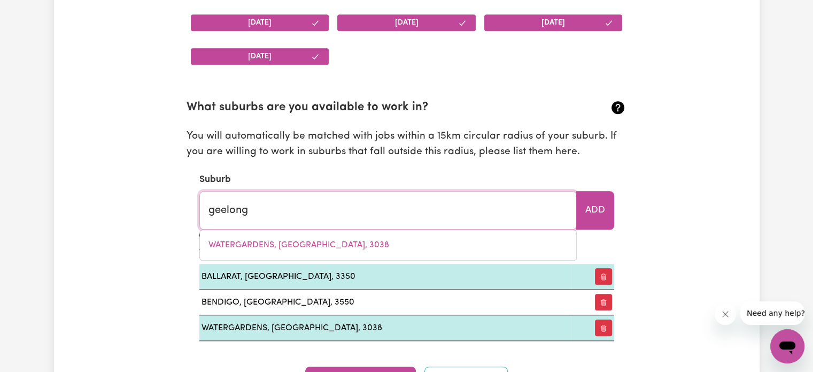
type input "geelong, Victoria, 3220"
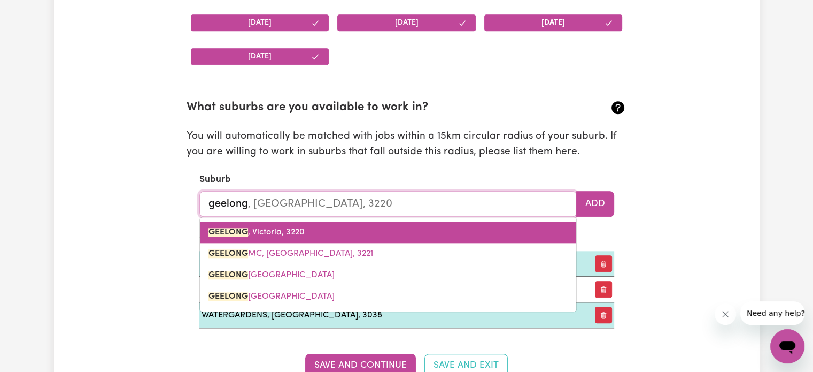
click at [269, 231] on span "GEELONG , Victoria, 3220" at bounding box center [256, 232] width 96 height 9
type input "GEELONG, Victoria, 3220"
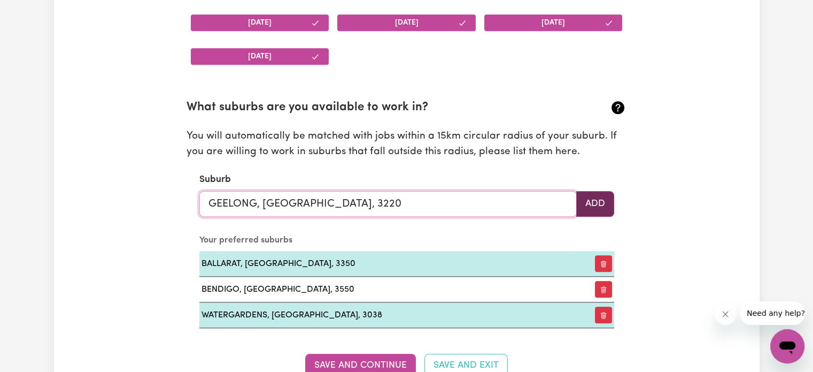
type input "GEELONG, Victoria, 3220"
click at [588, 196] on button "Add" at bounding box center [595, 204] width 38 height 26
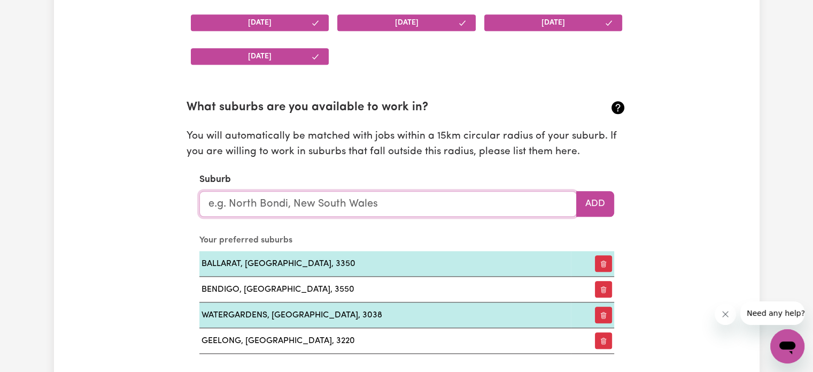
click at [295, 206] on input "text" at bounding box center [387, 204] width 377 height 26
type input "gis"
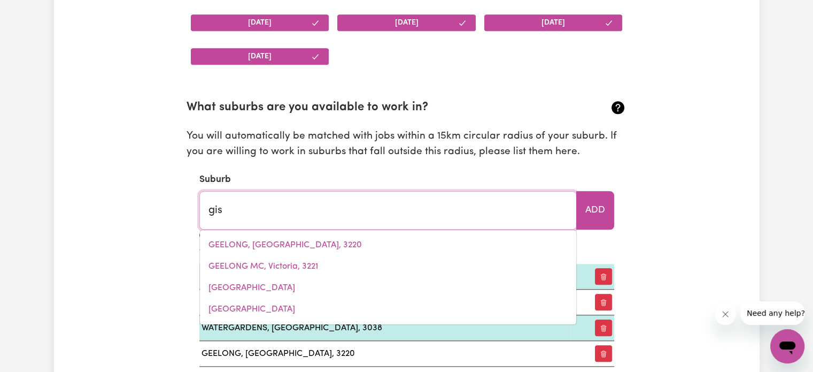
type input "gisBORNE, Victoria, 3437"
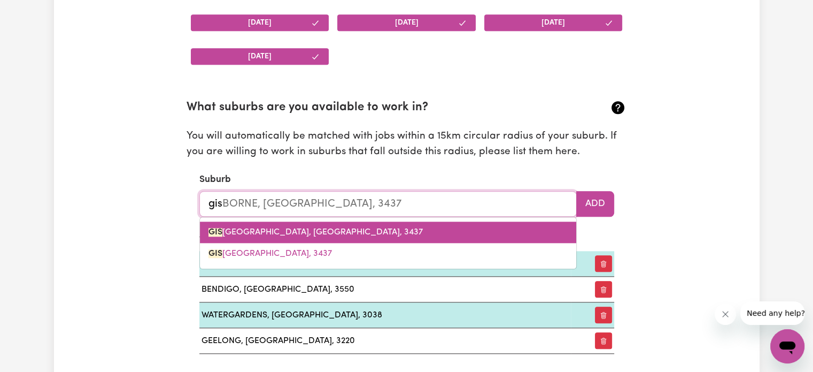
click at [272, 233] on span "GIS BORNE, Victoria, 3437" at bounding box center [315, 232] width 214 height 9
type input "GISBORNE, Victoria, 3437"
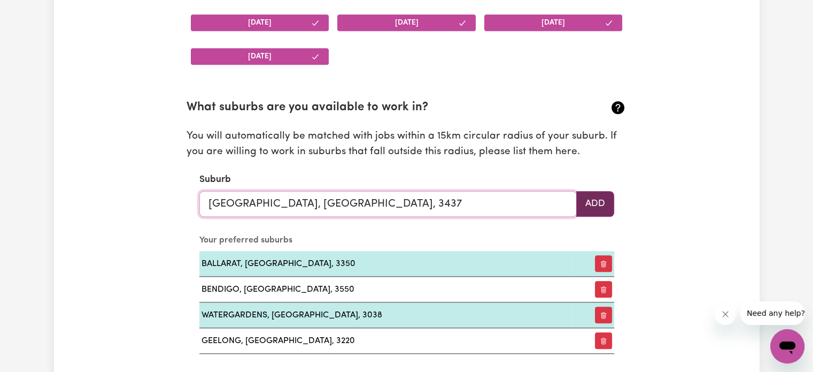
type input "GISBORNE, Victoria, 3437"
click at [580, 210] on button "Add" at bounding box center [595, 204] width 38 height 26
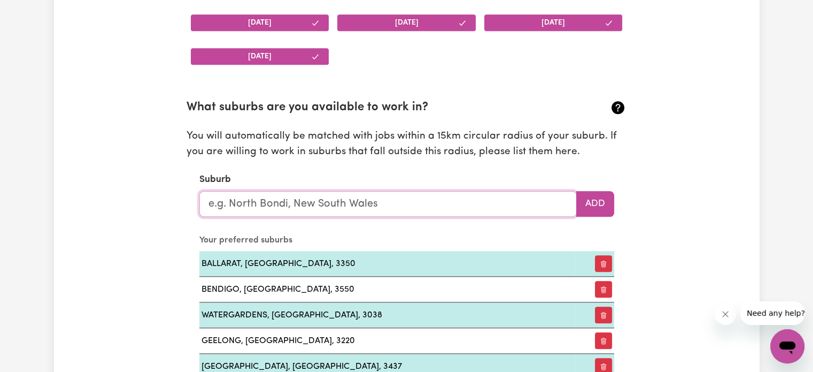
click at [346, 203] on input "text" at bounding box center [387, 204] width 377 height 26
type input "hei"
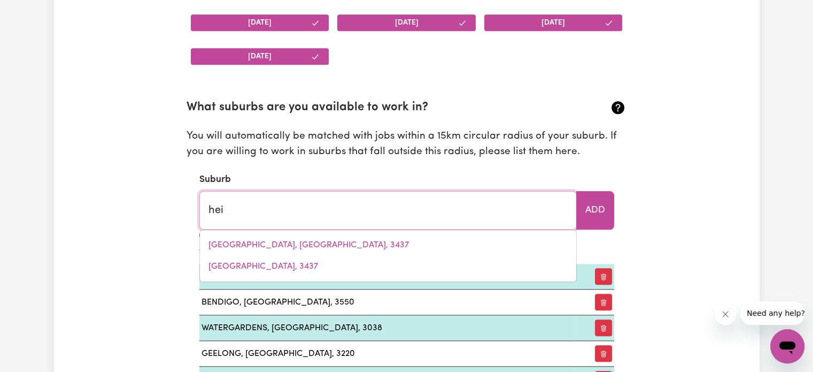
type input "heiDELBERG, Victoria, 3084"
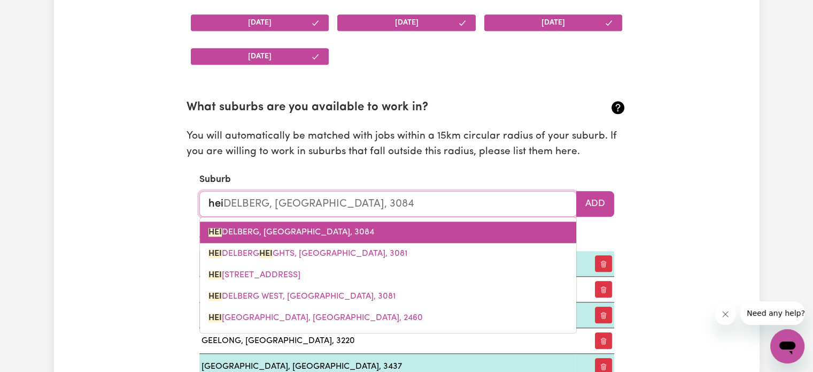
click at [297, 231] on span "HEI DELBERG, Victoria, 3084" at bounding box center [291, 232] width 166 height 9
type input "HEIDELBERG, Victoria, 3084"
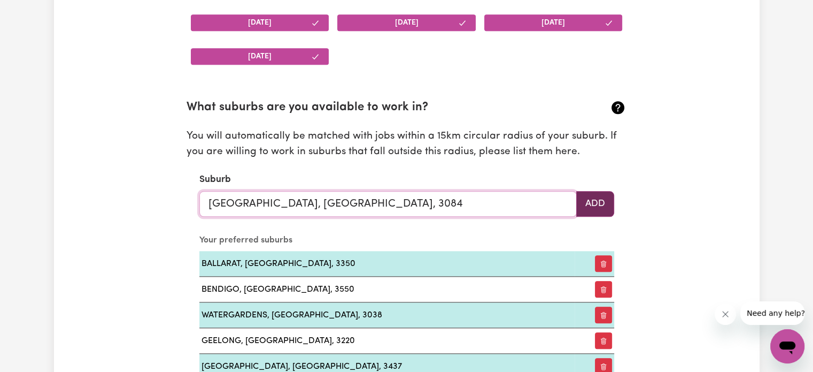
type input "HEIDELBERG, Victoria, 3084"
click at [589, 199] on button "Add" at bounding box center [595, 204] width 38 height 26
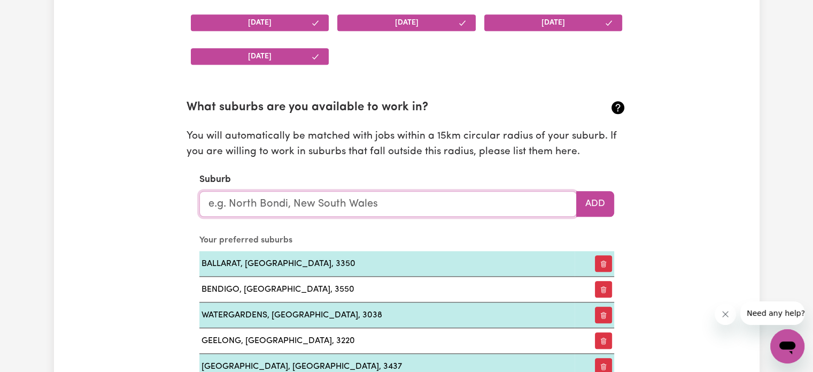
click at [284, 209] on input "text" at bounding box center [387, 204] width 377 height 26
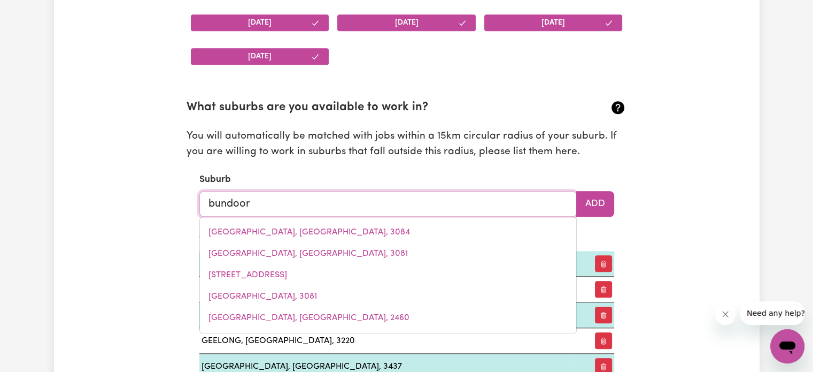
type input "bundoora"
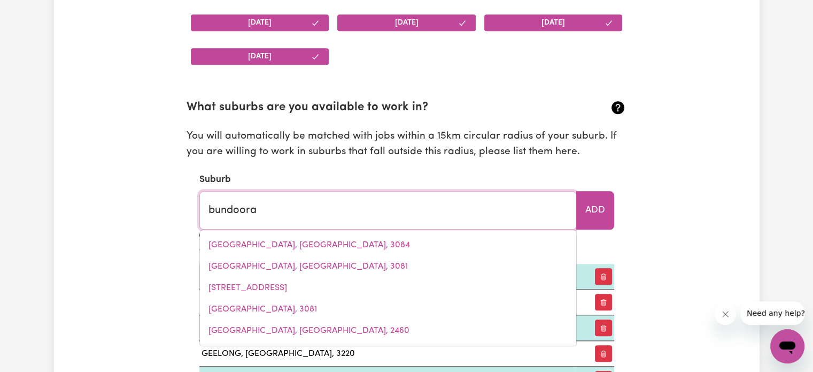
type input "bundoora, Victoria, 3083"
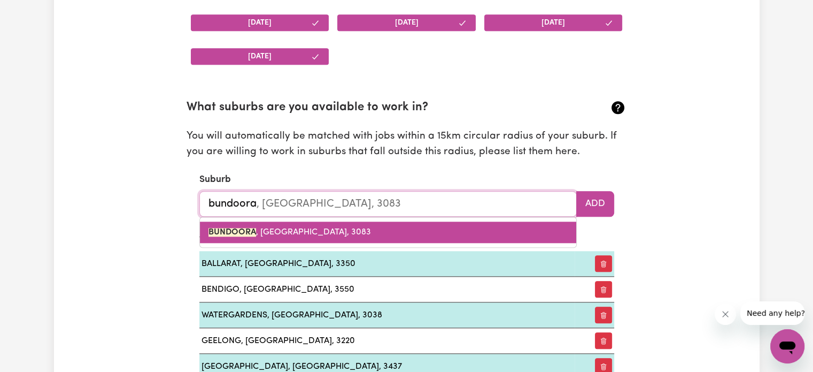
click at [254, 237] on link "BUNDOORA , Victoria, 3083" at bounding box center [388, 231] width 376 height 21
type input "BUNDOORA, Victoria, 3083"
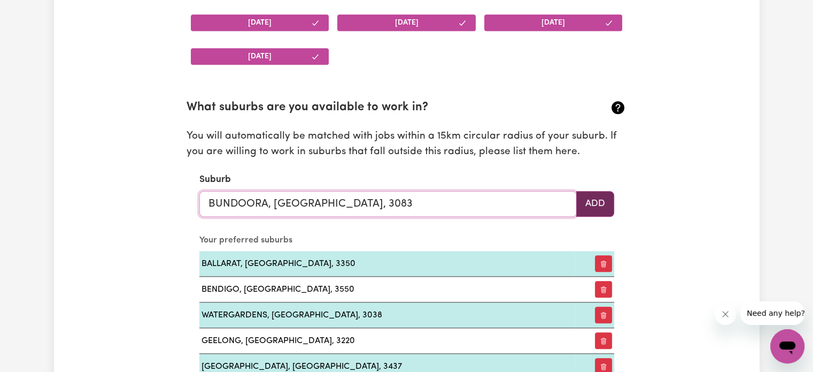
type input "BUNDOORA, Victoria, 3083"
click at [607, 200] on button "Add" at bounding box center [595, 204] width 38 height 26
click at [283, 203] on input "text" at bounding box center [387, 204] width 377 height 26
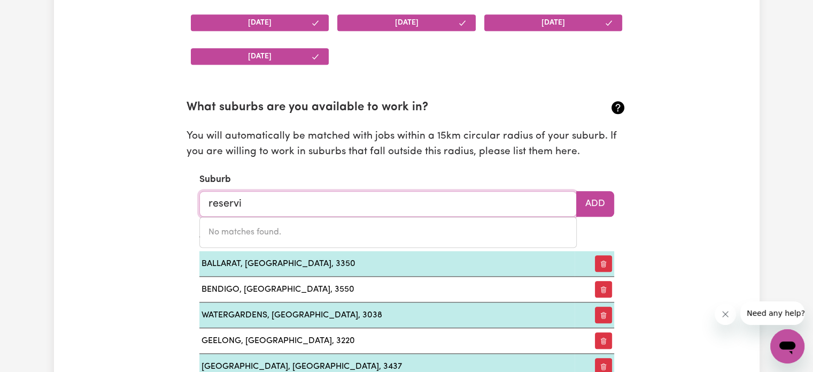
type input "reserv"
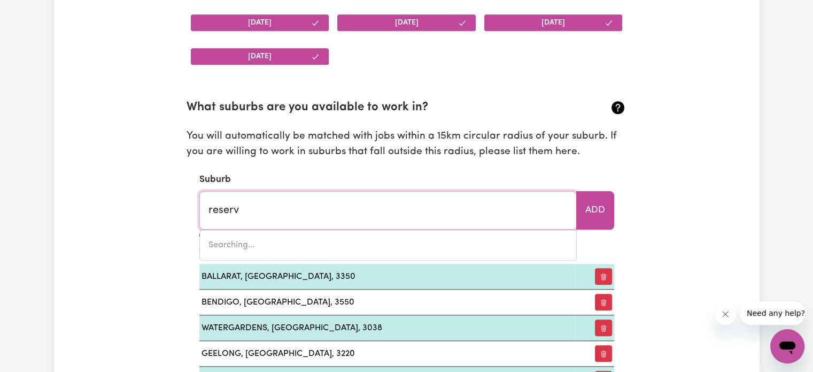
type input "reservE CREEK, New South Wales, 2484"
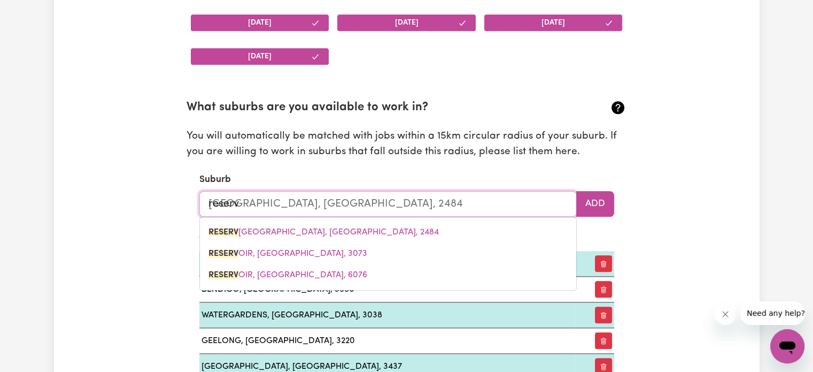
type input "reservp"
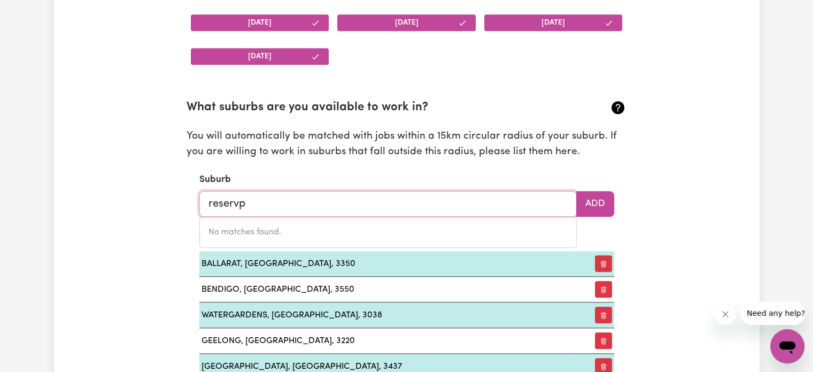
type input "reserv"
type input "reservE CREEK, New South Wales, 2484"
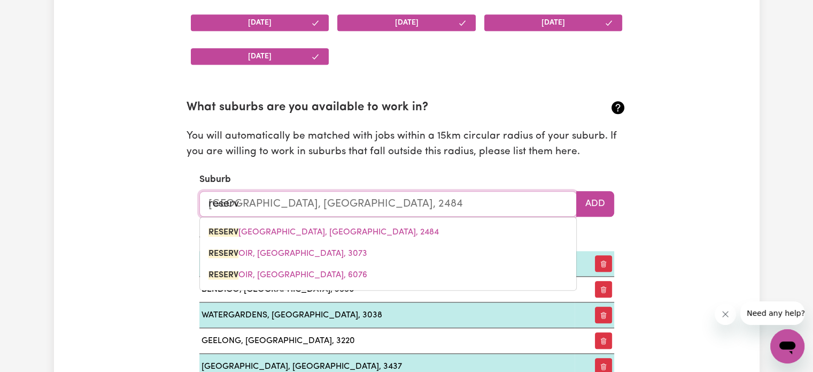
type input "reservo"
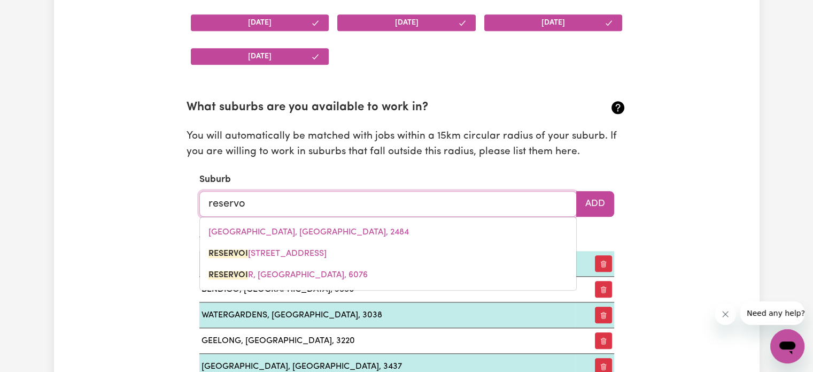
type input "reservoi"
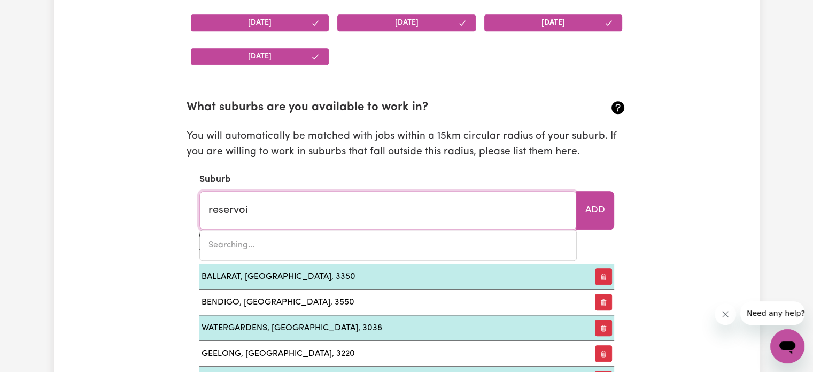
type input "reservoiR, Victoria, 3073"
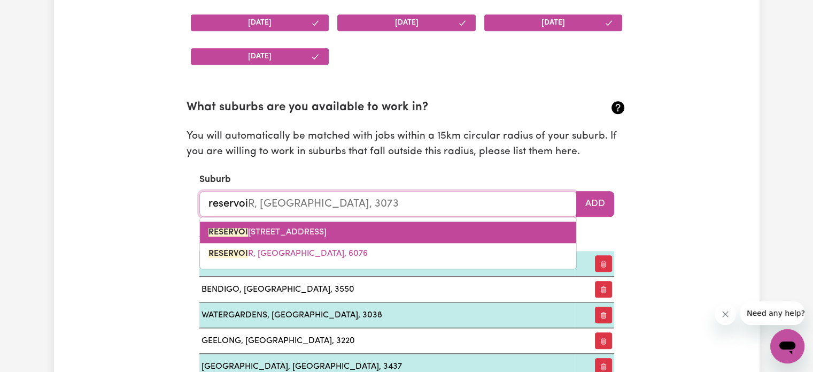
click at [254, 235] on span "RESERVOI R, Victoria, 3073" at bounding box center [267, 232] width 118 height 9
type input "RESERVOIR, Victoria, 3073"
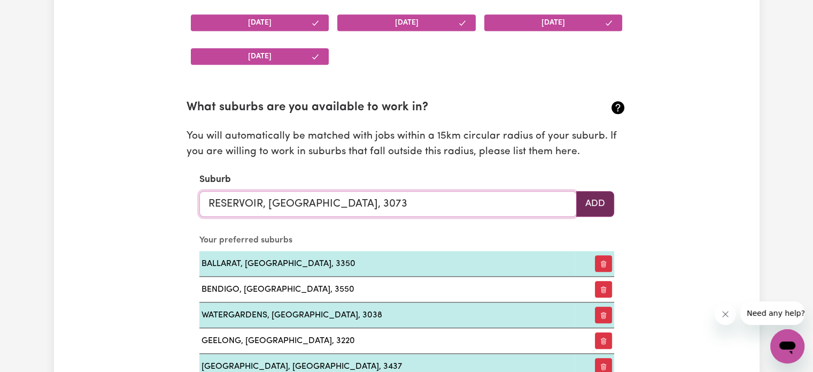
type input "RESERVOIR, Victoria, 3073"
click at [581, 208] on button "Add" at bounding box center [595, 204] width 38 height 26
click at [277, 196] on input "text" at bounding box center [387, 204] width 377 height 26
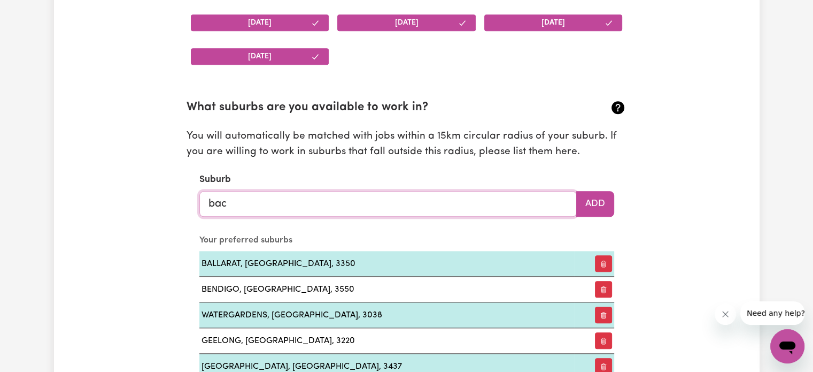
type input "bacc"
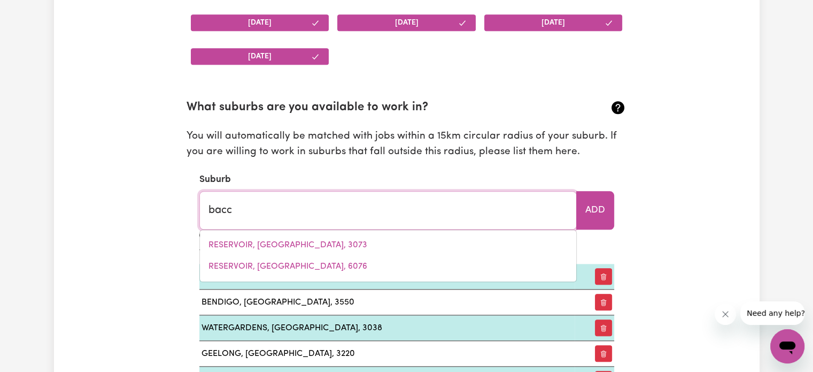
type input "baccHUS MARSH, Victoria, 3340"
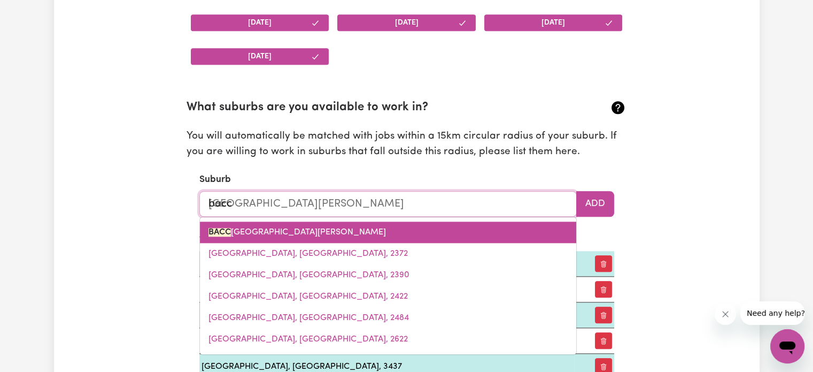
click at [272, 234] on span "BACC HUS MARSH, Victoria, 3340" at bounding box center [296, 232] width 177 height 9
type input "BACCHUS MARSH, Victoria, 3340"
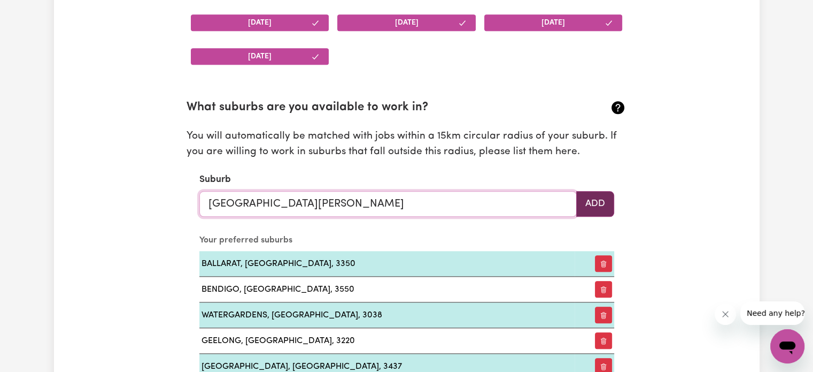
type input "BACCHUS MARSH, Victoria, 3340"
click at [594, 199] on button "Add" at bounding box center [595, 204] width 38 height 26
click at [356, 205] on input "text" at bounding box center [387, 204] width 377 height 26
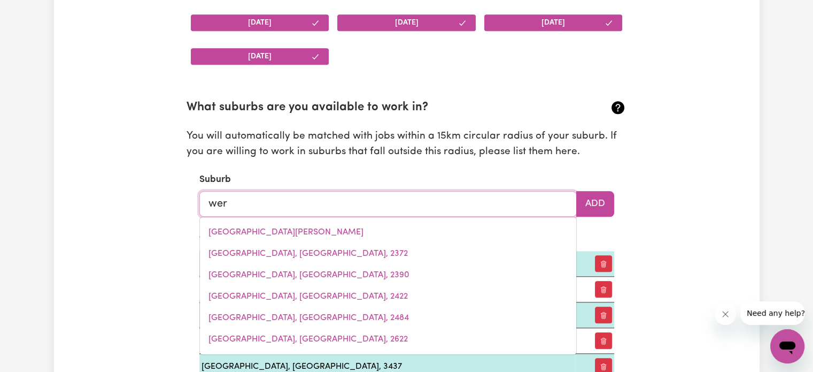
type input "werr"
type input "werrI BEACH, New South Wales, 2534"
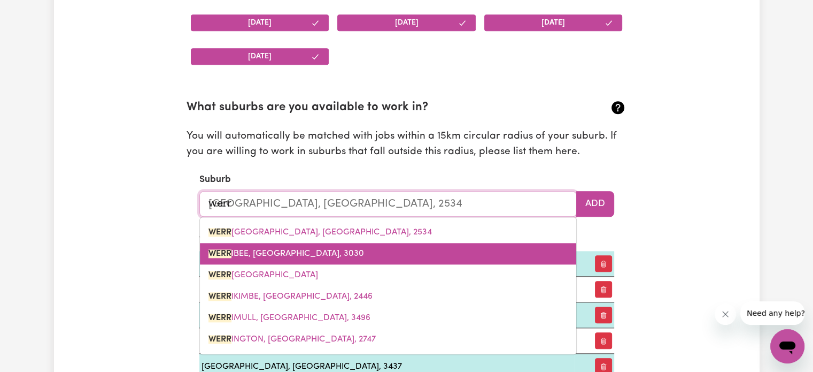
click at [277, 251] on span "WERR IBEE, Victoria, 3030" at bounding box center [286, 253] width 156 height 9
type input "WERRIBEE, Victoria, 3030"
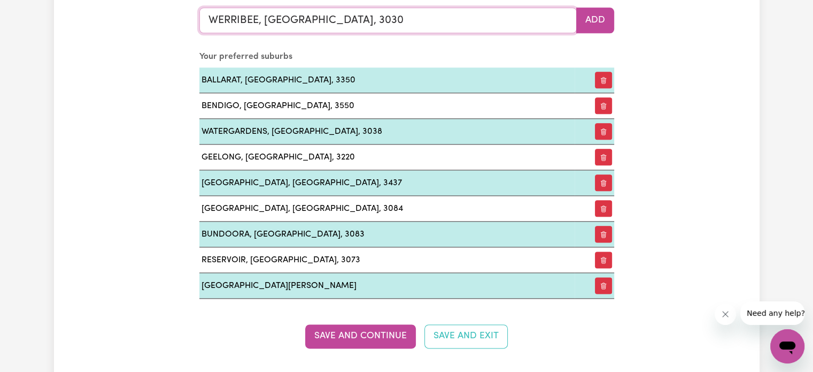
scroll to position [1292, 0]
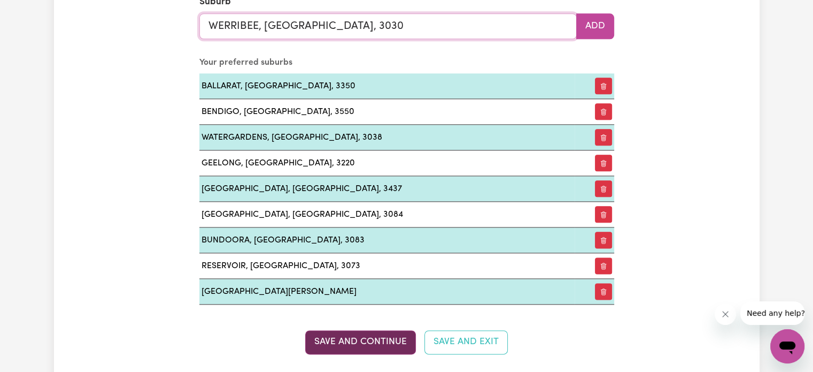
type input "WERRIBEE, Victoria, 3030"
click at [356, 337] on button "Save and Continue" at bounding box center [360, 342] width 111 height 24
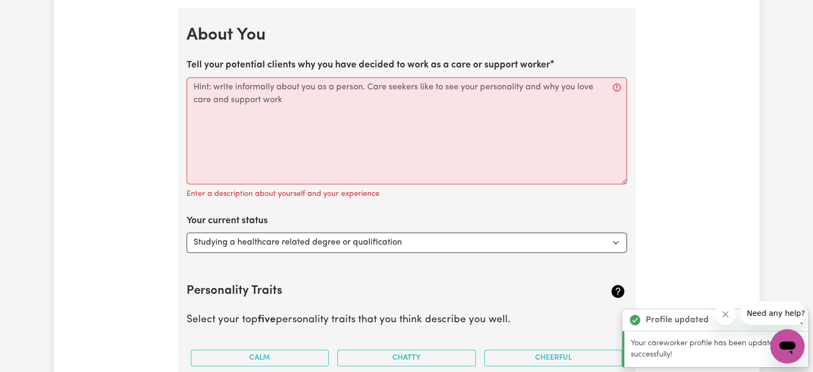
scroll to position [1670, 0]
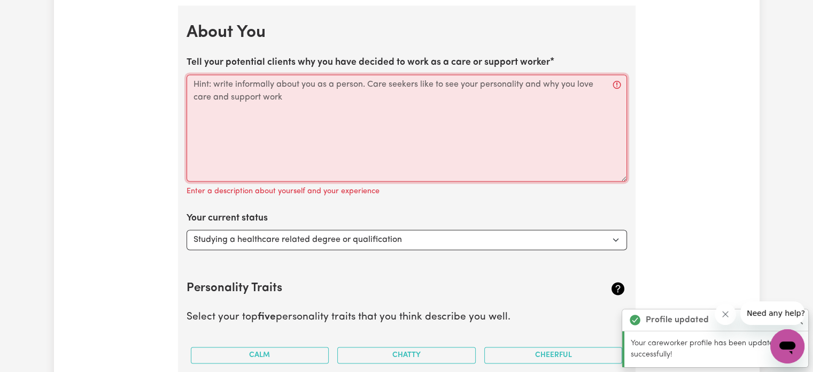
click at [244, 123] on textarea "Tell your potential clients why you have decided to work as a care or support w…" at bounding box center [407, 127] width 441 height 107
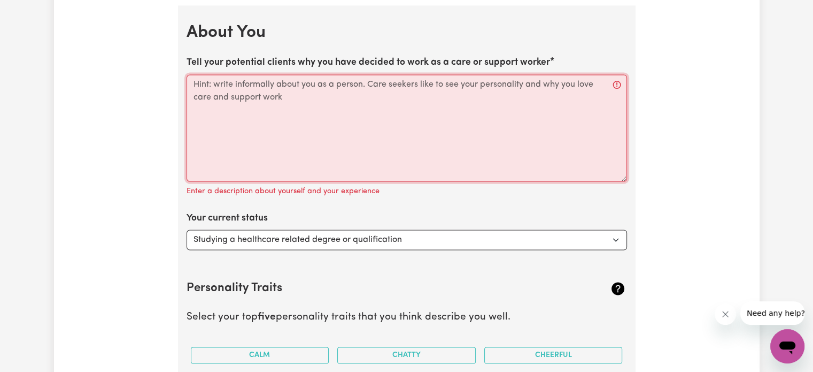
click at [243, 101] on textarea "Tell your potential clients why you have decided to work as a care or support w…" at bounding box center [407, 127] width 441 height 107
paste textarea "am writing to express my interest in joining your aged care facility. I have de…"
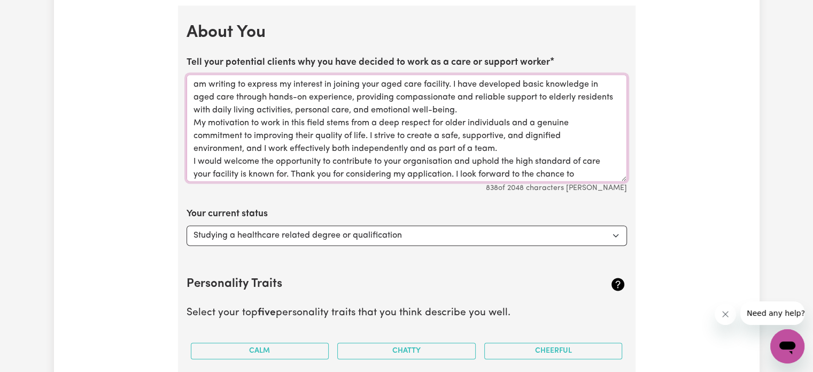
scroll to position [24, 0]
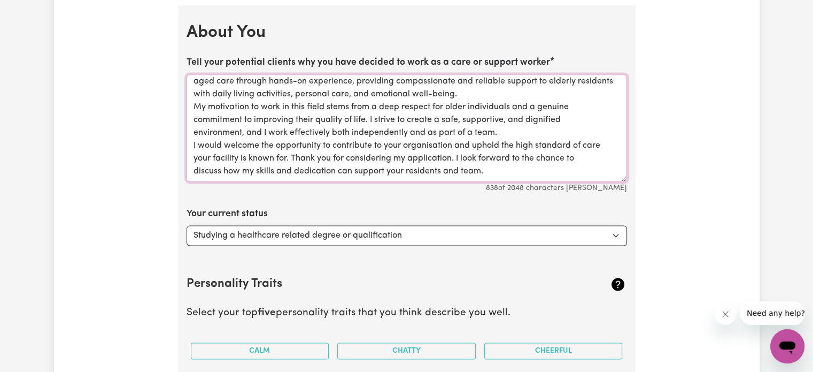
type textarea "am writing to express my interest in joining your aged care facility. I have de…"
click at [250, 233] on select "Select... Studying a healthcare related degree or qualification Studying a non-…" at bounding box center [407, 235] width 441 height 20
select select "Embarking on a career change into the care industry"
click at [187, 225] on select "Select... Studying a healthcare related degree or qualification Studying a non-…" at bounding box center [407, 235] width 441 height 20
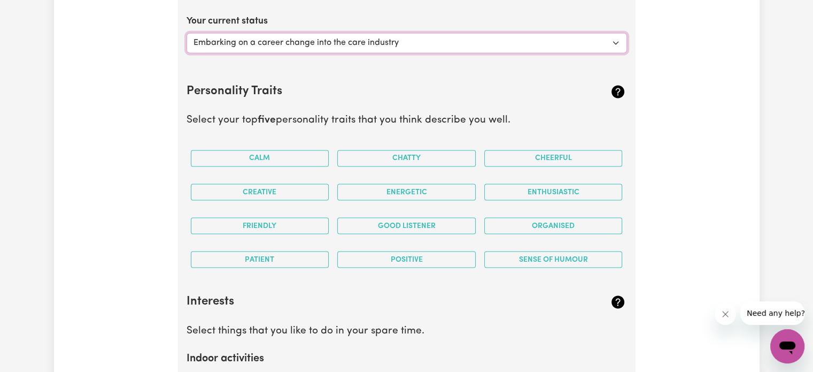
scroll to position [1865, 0]
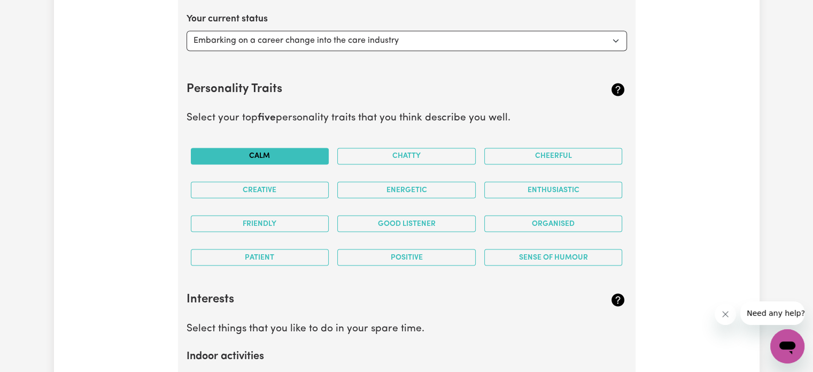
click at [266, 148] on button "Calm" at bounding box center [260, 156] width 138 height 17
click at [266, 218] on button "Friendly" at bounding box center [260, 223] width 138 height 17
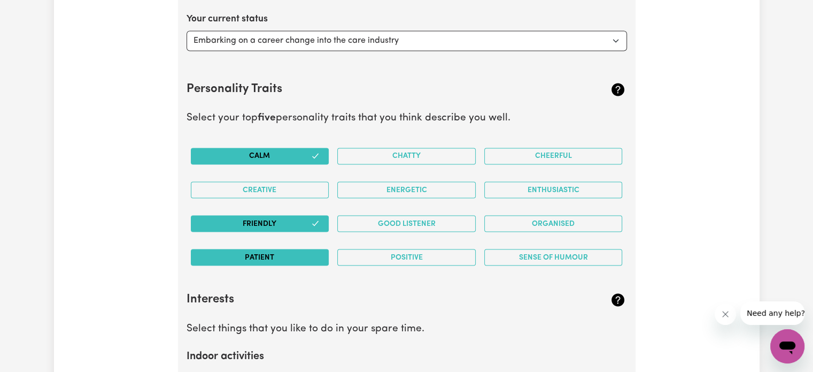
click at [265, 251] on button "Patient" at bounding box center [260, 257] width 138 height 17
click at [403, 249] on button "Positive" at bounding box center [406, 257] width 138 height 17
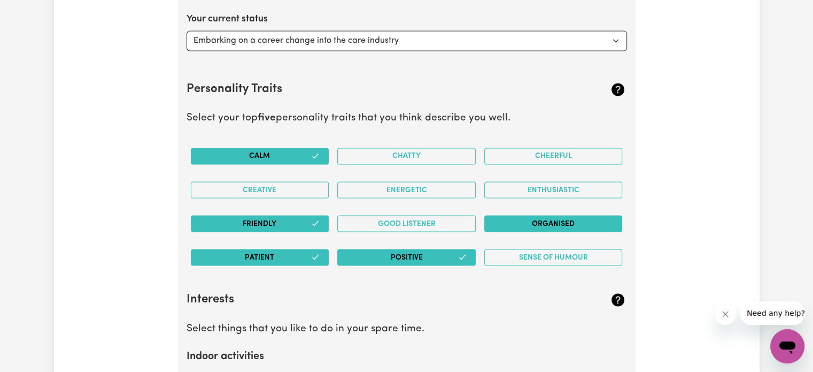
click at [532, 216] on button "Organised" at bounding box center [553, 223] width 138 height 17
click at [424, 187] on button "Energetic" at bounding box center [406, 189] width 138 height 17
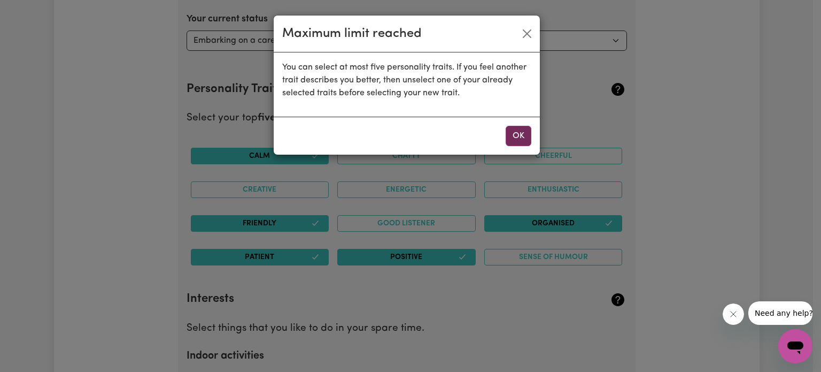
click at [520, 137] on button "OK" at bounding box center [519, 136] width 26 height 20
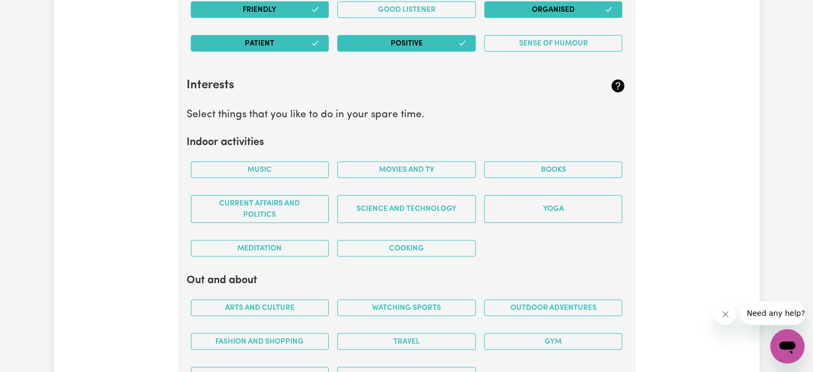
scroll to position [2072, 0]
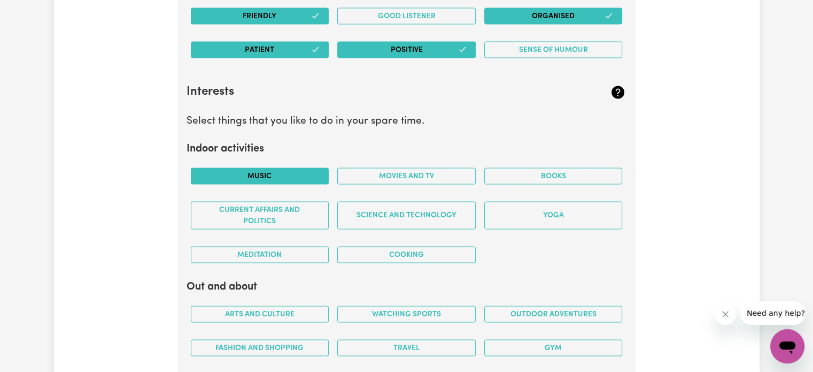
click at [265, 168] on button "Music" at bounding box center [260, 176] width 138 height 17
click at [371, 168] on button "Movies and TV" at bounding box center [406, 176] width 138 height 17
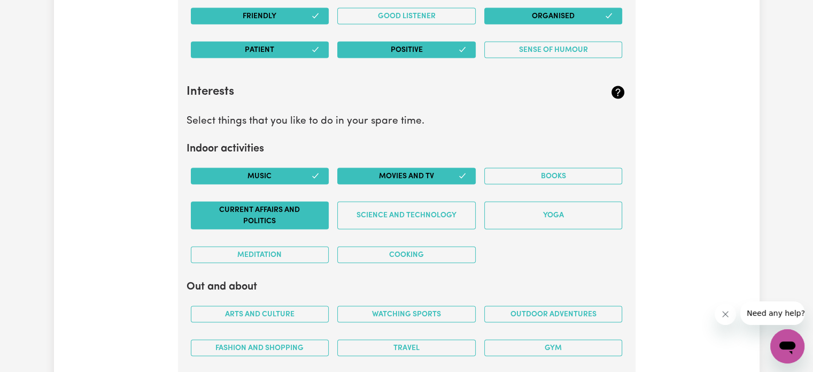
click at [269, 205] on button "Current Affairs and Politics" at bounding box center [260, 216] width 138 height 28
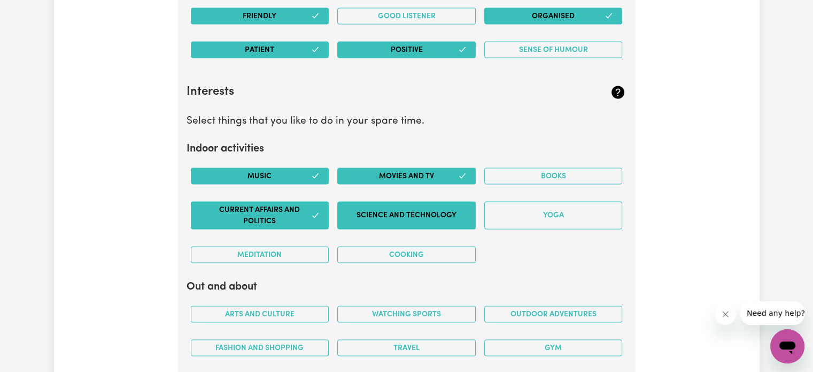
click at [391, 210] on button "Science and Technology" at bounding box center [406, 216] width 138 height 28
click at [388, 254] on button "Cooking" at bounding box center [406, 254] width 138 height 17
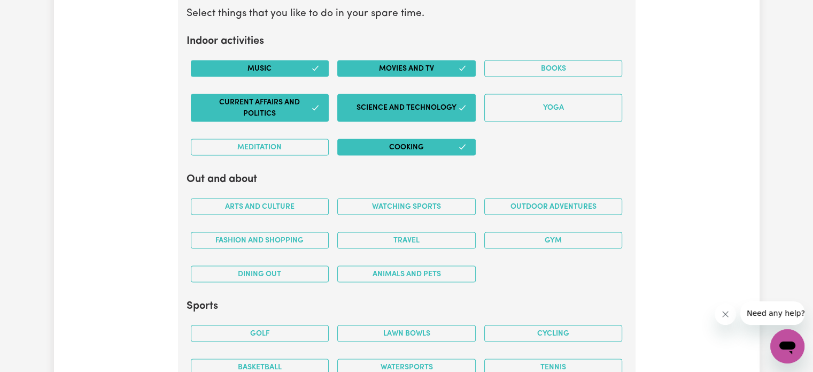
scroll to position [2182, 0]
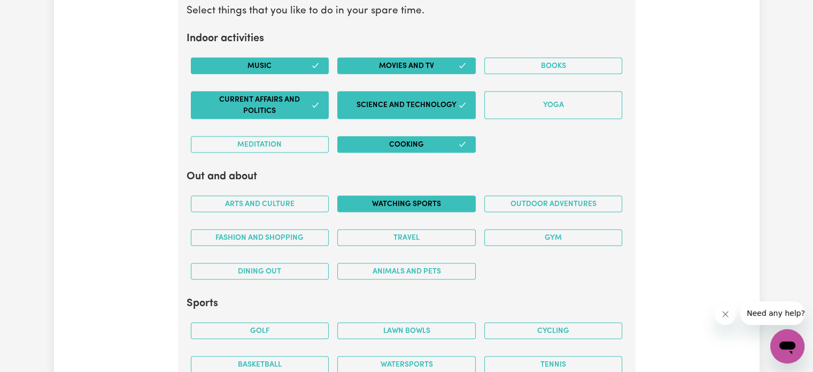
click at [379, 199] on button "Watching sports" at bounding box center [406, 204] width 138 height 17
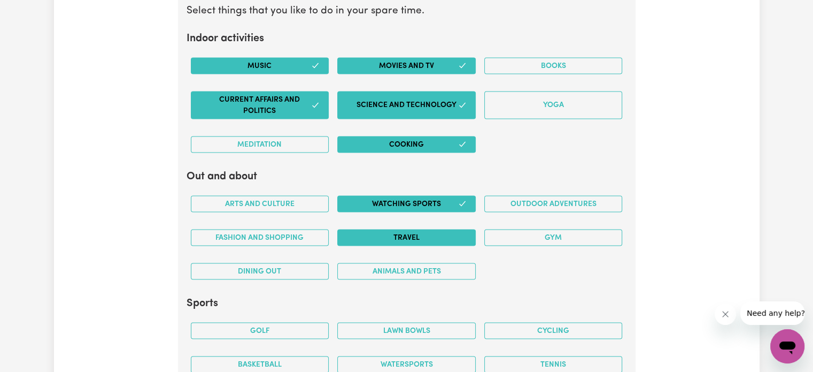
click at [407, 229] on button "Travel" at bounding box center [406, 237] width 138 height 17
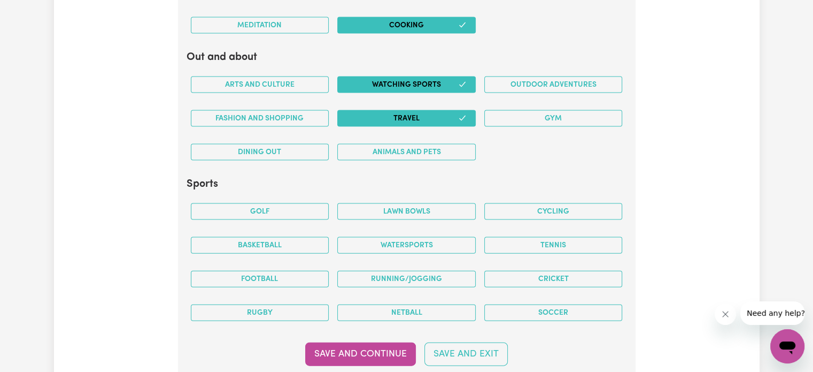
scroll to position [2301, 0]
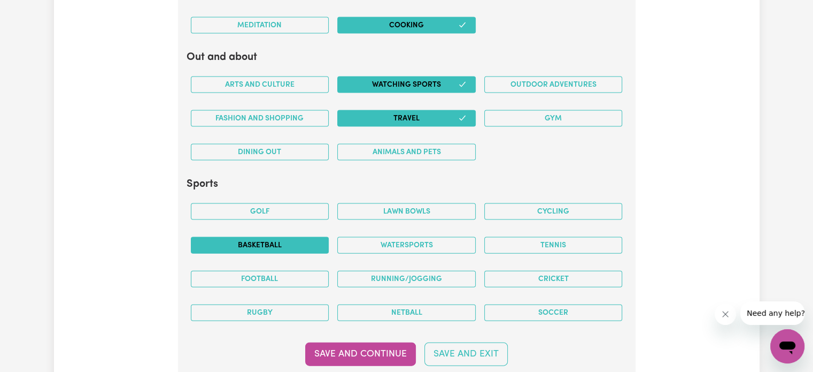
click at [298, 237] on button "Basketball" at bounding box center [260, 245] width 138 height 17
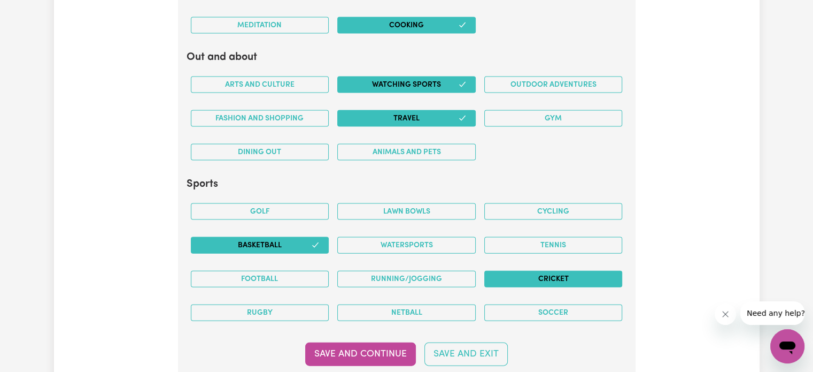
click at [507, 273] on button "Cricket" at bounding box center [553, 279] width 138 height 17
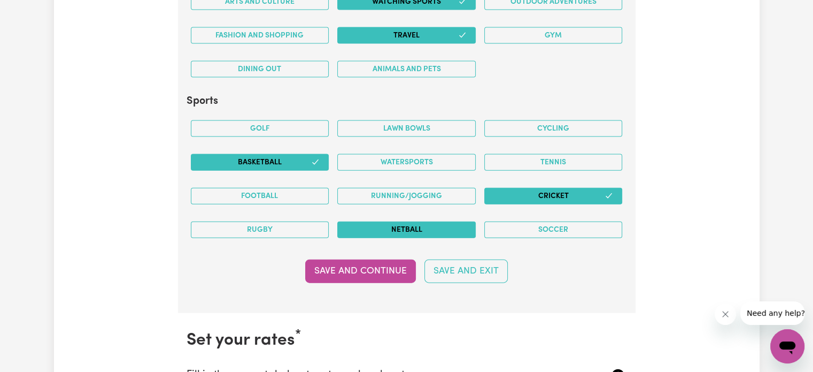
scroll to position [2386, 0]
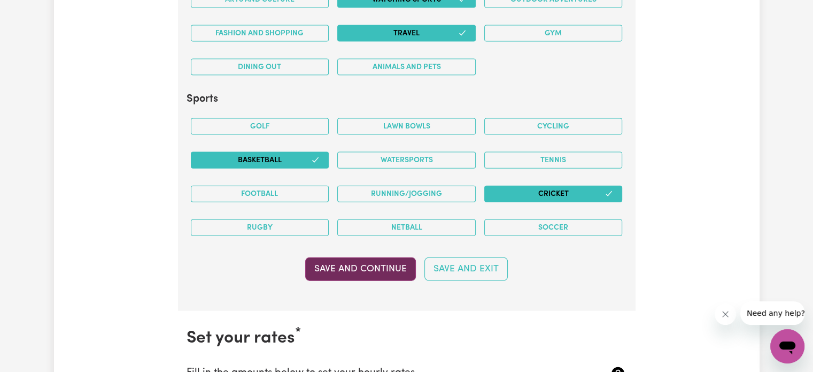
click at [361, 267] on button "Save and Continue" at bounding box center [360, 269] width 111 height 24
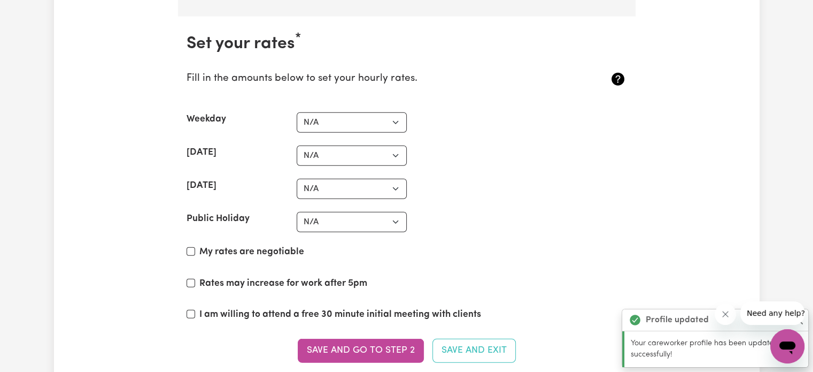
scroll to position [2689, 0]
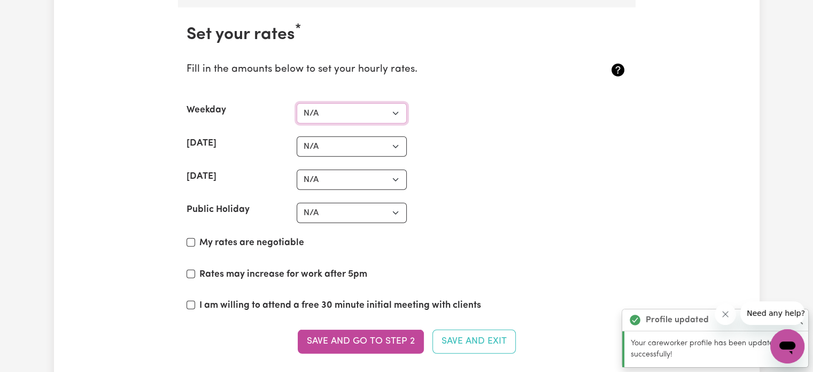
click at [368, 109] on select "N/A $37 $38 $39 $40 $41 $42 $43 $44 $45 $46 $47 $48 $49 $50 $51 $52 $53 $54 $55…" at bounding box center [352, 113] width 110 height 20
click at [472, 108] on div "Weekday N/A $37 $38 $39 $40 $41 $42 $43 $44 $45 $46 $47 $48 $49 $50 $51 $52 $53…" at bounding box center [407, 113] width 441 height 20
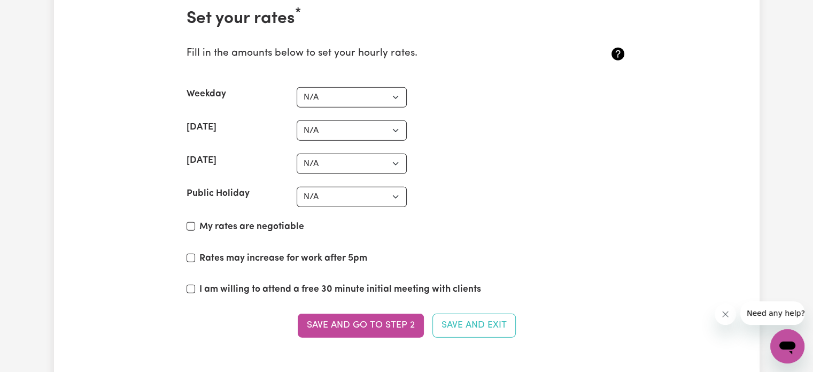
scroll to position [2705, 0]
click at [224, 220] on label "My rates are negotiable" at bounding box center [251, 227] width 105 height 14
click at [195, 222] on input "My rates are negotiable" at bounding box center [191, 226] width 9 height 9
click at [224, 220] on label "My rates are negotiable" at bounding box center [251, 227] width 105 height 14
click at [195, 222] on input "My rates are negotiable" at bounding box center [191, 226] width 9 height 9
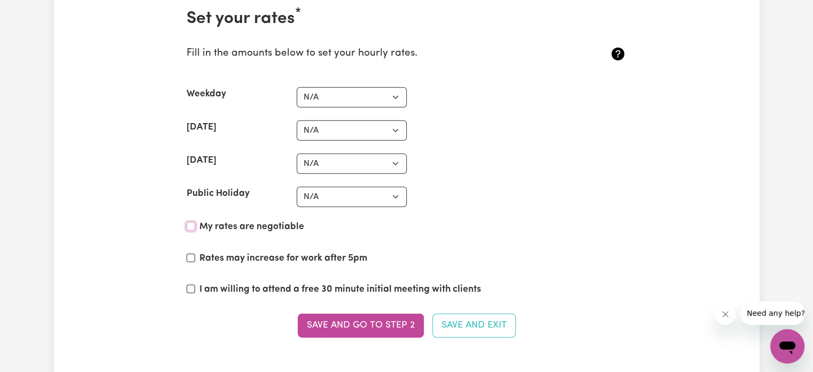
checkbox input "false"
click at [368, 96] on select "N/A $37 $38 $39 $40 $41 $42 $43 $44 $45 $46 $47 $48 $49 $50 $51 $52 $53 $54 $55…" at bounding box center [352, 97] width 110 height 20
select select "40"
click at [297, 87] on select "N/A $37 $38 $39 $40 $41 $42 $43 $44 $45 $46 $47 $48 $49 $50 $51 $52 $53 $54 $55…" at bounding box center [352, 97] width 110 height 20
click at [343, 120] on select "N/A $37 $38 $39 $40 $41 $42 $43 $44 $45 $46 $47 $48 $49 $50 $51 $52 $53 $54 $55…" at bounding box center [352, 130] width 110 height 20
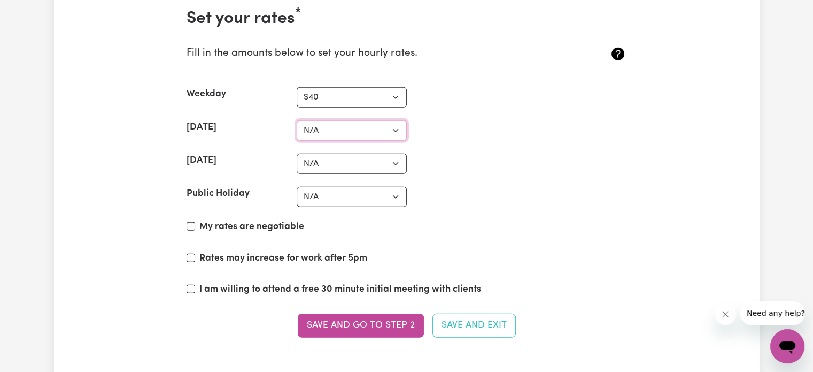
select select "60"
click at [297, 120] on select "N/A $37 $38 $39 $40 $41 $42 $43 $44 $45 $46 $47 $48 $49 $50 $51 $52 $53 $54 $55…" at bounding box center [352, 130] width 110 height 20
click at [332, 157] on select "N/A $37 $38 $39 $40 $41 $42 $43 $44 $45 $46 $47 $48 $49 $50 $51 $52 $53 $54 $55…" at bounding box center [352, 163] width 110 height 20
select select "60"
click at [297, 153] on select "N/A $37 $38 $39 $40 $41 $42 $43 $44 $45 $46 $47 $48 $49 $50 $51 $52 $53 $54 $55…" at bounding box center [352, 163] width 110 height 20
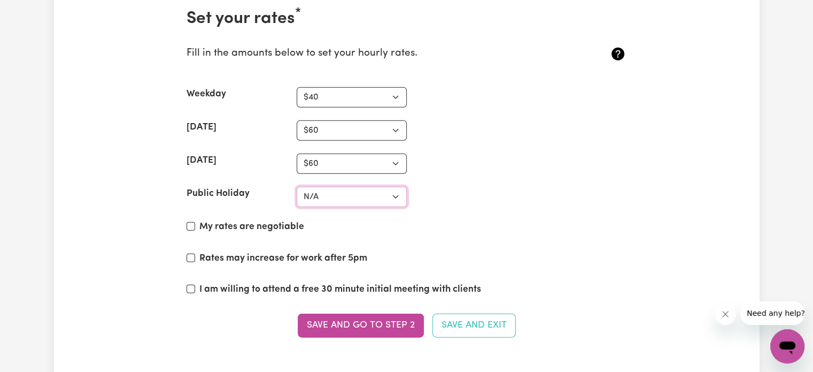
click at [321, 187] on select "N/A $37 $38 $39 $40 $41 $42 $43 $44 $45 $46 $47 $48 $49 $50 $51 $52 $53 $54 $55…" at bounding box center [352, 197] width 110 height 20
select select "80"
click at [297, 187] on select "N/A $37 $38 $39 $40 $41 $42 $43 $44 $45 $46 $47 $48 $49 $50 $51 $52 $53 $54 $55…" at bounding box center [352, 197] width 110 height 20
click at [212, 220] on label "My rates are negotiable" at bounding box center [251, 227] width 105 height 14
click at [195, 222] on input "My rates are negotiable" at bounding box center [191, 226] width 9 height 9
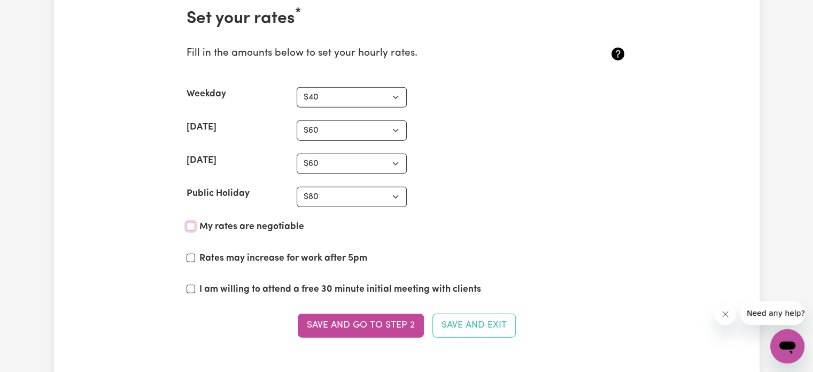
checkbox input "true"
click at [197, 251] on div "Rates may increase for work after 5pm" at bounding box center [407, 260] width 441 height 18
click at [190, 253] on input "Rates may increase for work after 5pm" at bounding box center [191, 257] width 9 height 9
checkbox input "true"
click at [189, 284] on input "I am willing to attend a free 30 minute initial meeting with clients" at bounding box center [191, 288] width 9 height 9
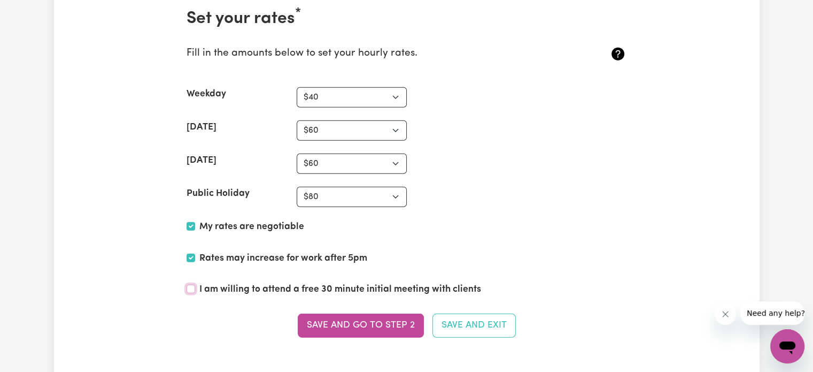
checkbox input "true"
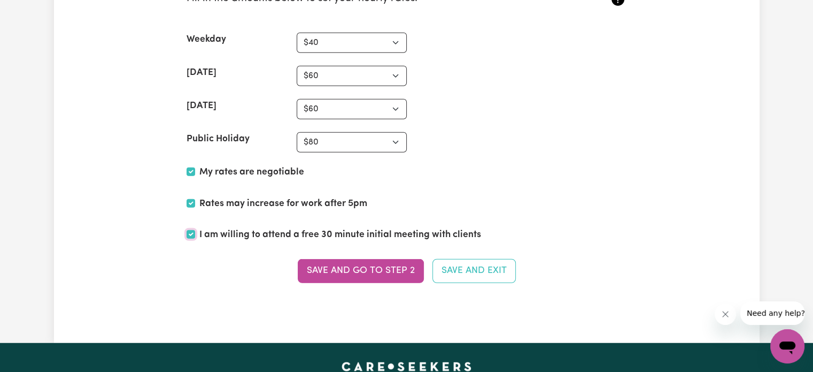
scroll to position [2786, 0]
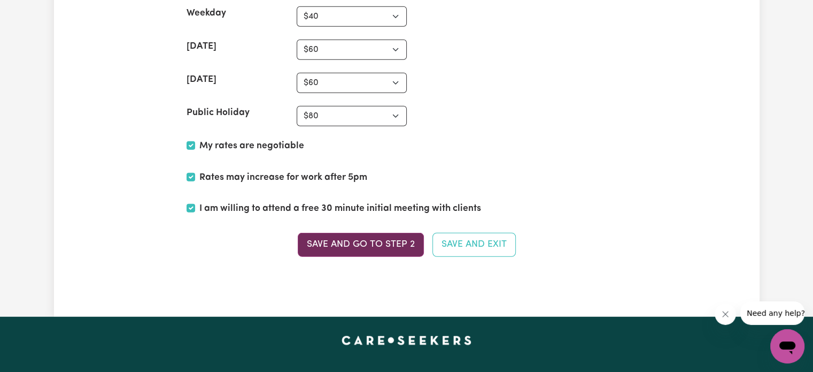
click at [343, 233] on button "Save and go to Step 2" at bounding box center [361, 245] width 126 height 24
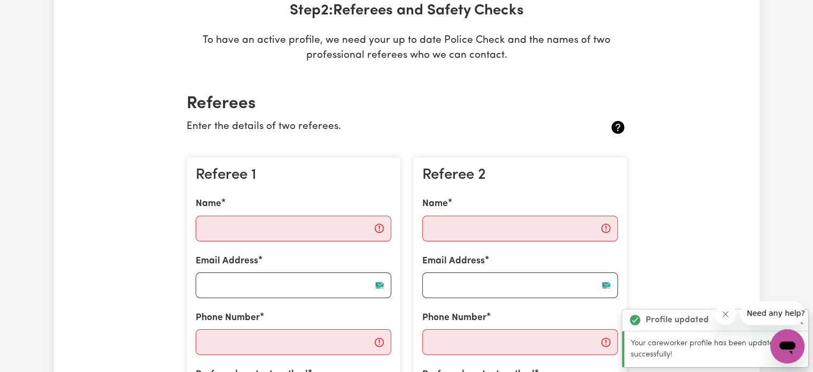
scroll to position [173, 0]
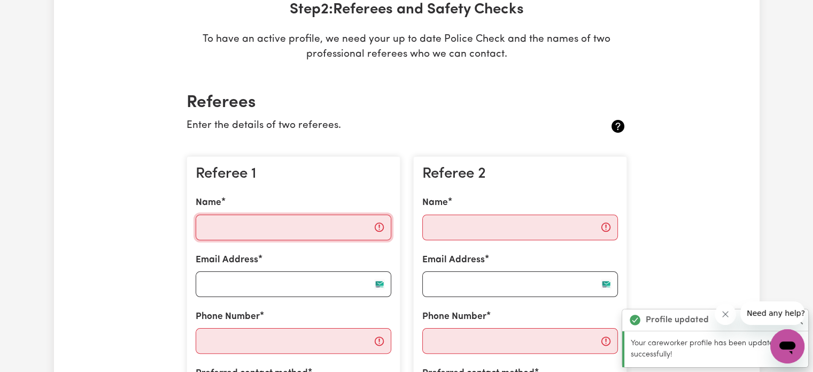
click at [245, 230] on input "Name" at bounding box center [294, 227] width 196 height 26
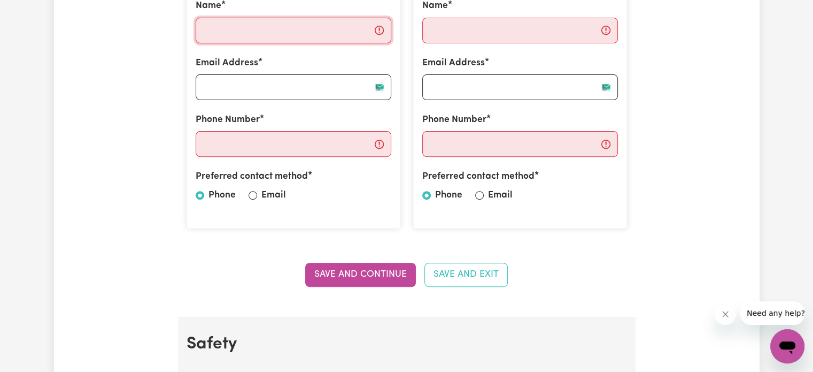
scroll to position [369, 0]
click at [272, 198] on label "Email" at bounding box center [273, 196] width 25 height 14
click at [257, 198] on input "Email" at bounding box center [253, 195] width 9 height 9
radio input "true"
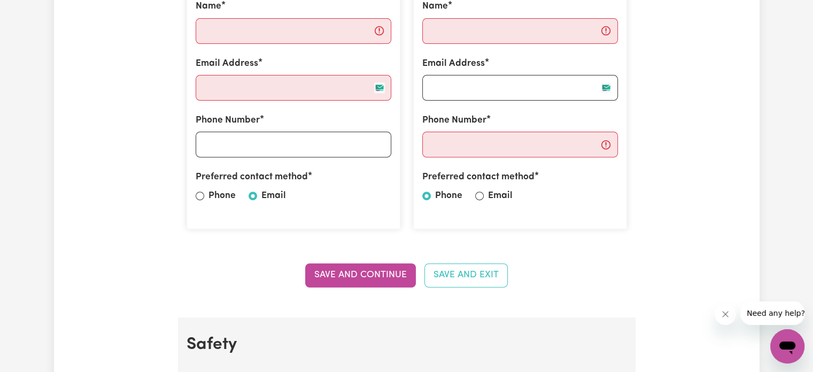
click at [502, 196] on label "Email" at bounding box center [500, 196] width 25 height 14
click at [484, 196] on input "Email" at bounding box center [479, 195] width 9 height 9
radio input "true"
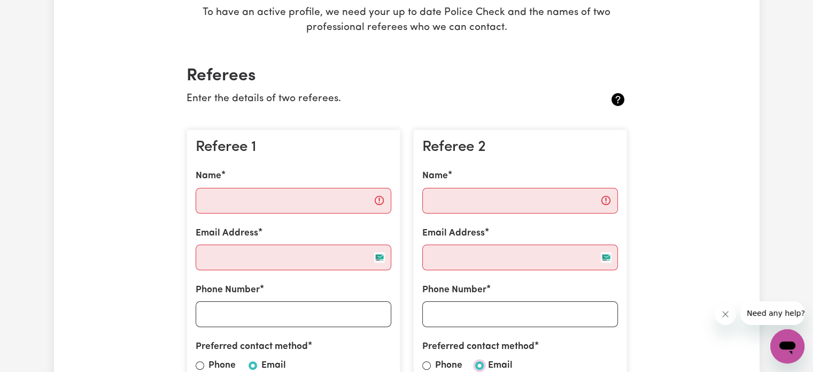
scroll to position [191, 0]
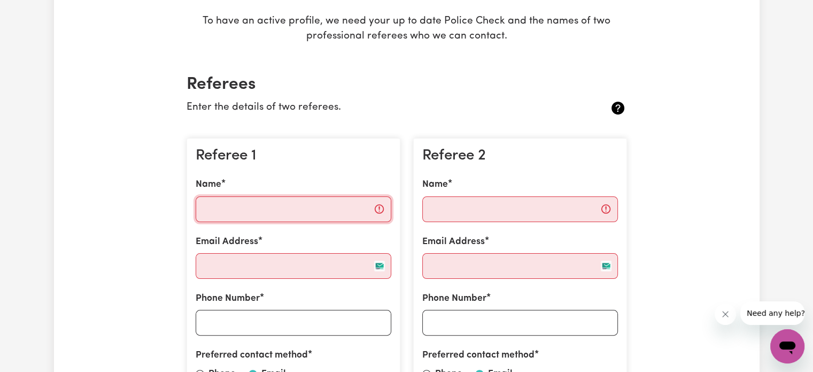
click at [242, 213] on input "Name" at bounding box center [294, 209] width 196 height 26
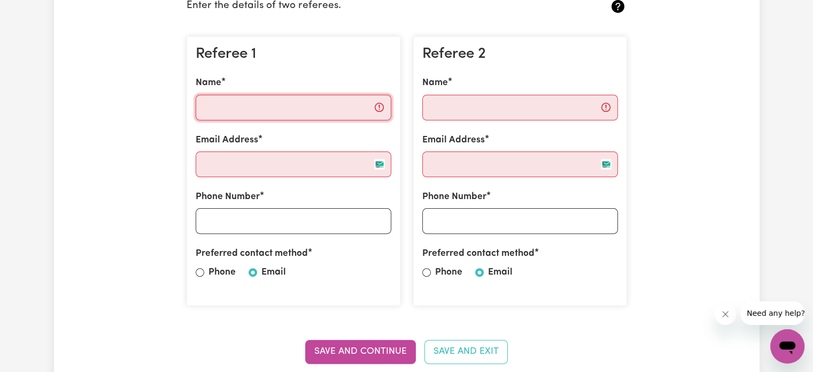
scroll to position [289, 0]
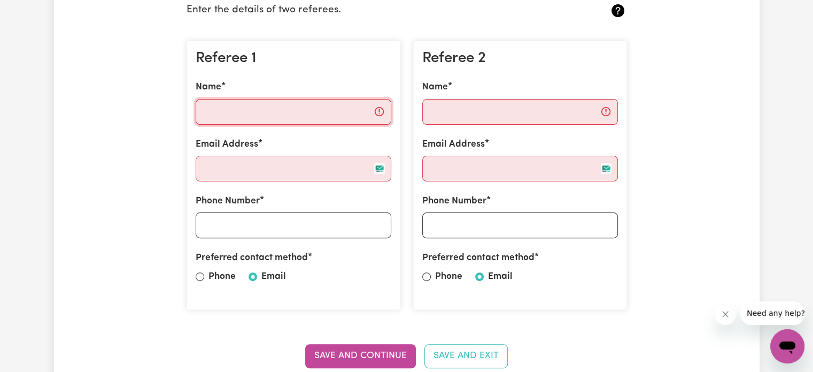
paste input "Md Shahriar(Sean) Rahman"
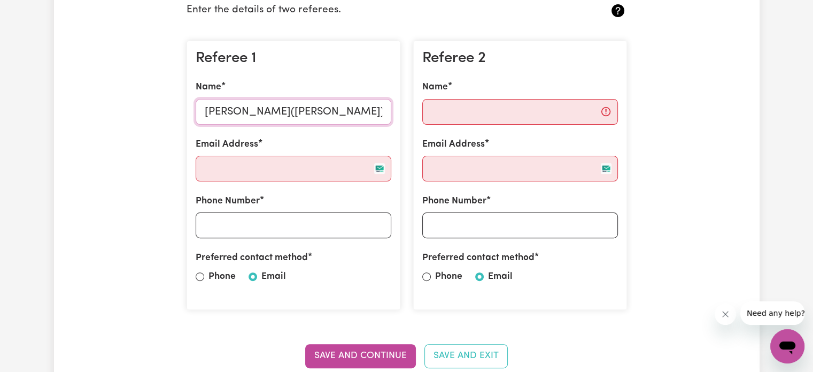
type input "Md Shahriar(Sean) Rahman"
click at [441, 122] on input "Name" at bounding box center [520, 112] width 196 height 26
paste input "Sukhpahulpreet Singh"
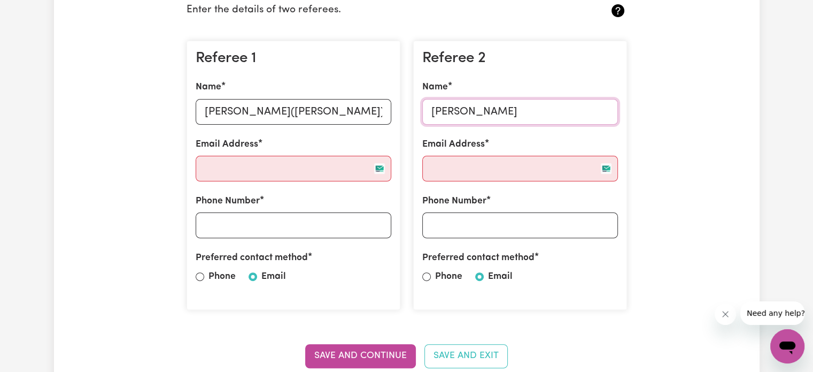
type input "Sukhpahulpreet Singh"
click at [208, 163] on input "Email Address" at bounding box center [294, 169] width 196 height 26
drag, startPoint x: 208, startPoint y: 163, endPoint x: 575, endPoint y: -9, distance: 405.1
paste input "srshawon11@gmail.com"
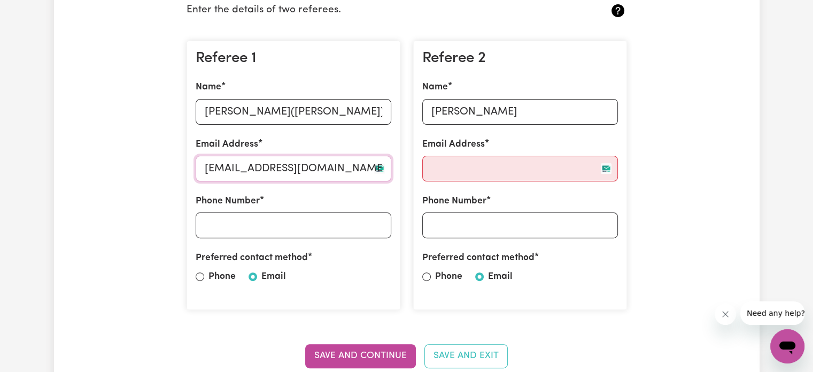
type input "srshawon11@gmail.com"
drag, startPoint x: 444, startPoint y: 184, endPoint x: 456, endPoint y: 164, distance: 23.0
click at [456, 164] on div "Referee 2 Name Sukhpahulpreet Singh Email Address Phone Number Preferred contac…" at bounding box center [520, 175] width 214 height 269
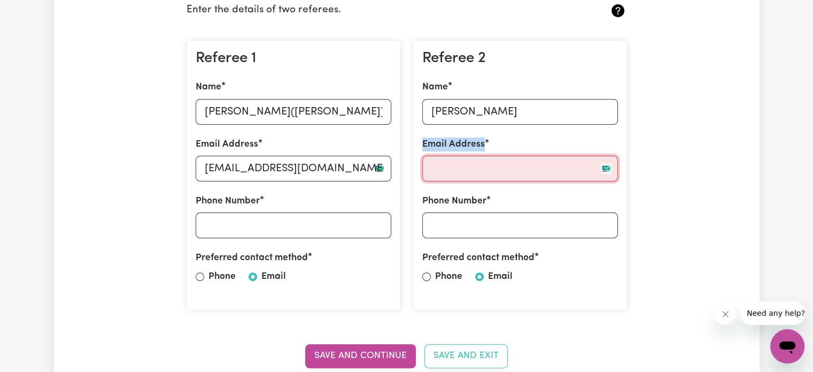
click at [456, 164] on input "Email Address" at bounding box center [520, 169] width 196 height 26
paste input "sukhpahulkhaira@gmail.com"
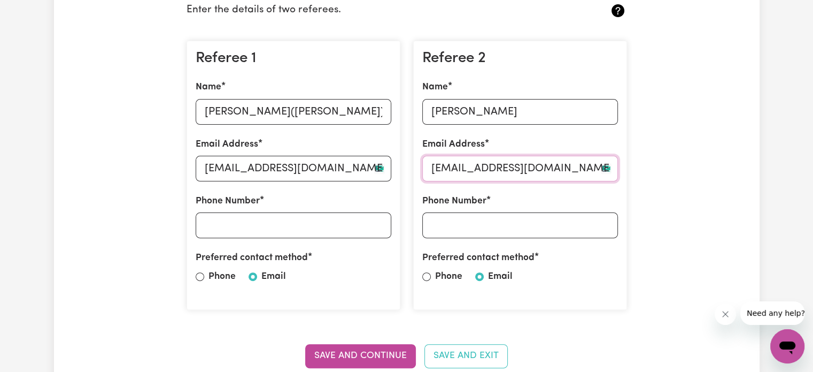
type input "sukhpahulkhaira@gmail.com"
click at [231, 223] on input "Phone Number" at bounding box center [294, 225] width 196 height 26
click at [203, 276] on input "Phone" at bounding box center [200, 276] width 9 height 9
radio input "true"
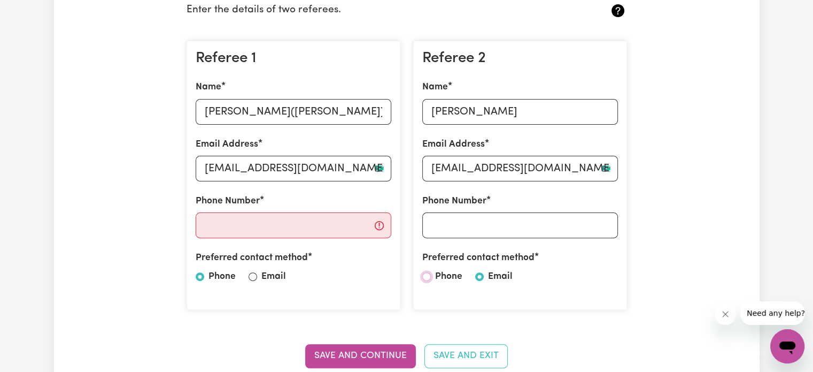
click at [424, 276] on input "Phone" at bounding box center [426, 276] width 9 height 9
radio input "true"
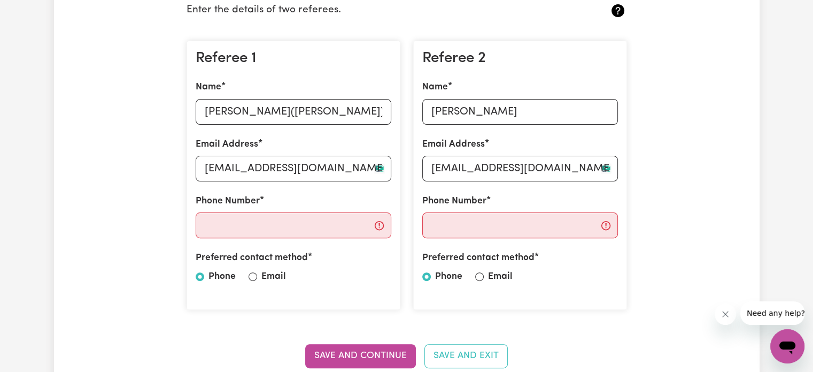
click at [271, 274] on label "Email" at bounding box center [273, 276] width 25 height 14
click at [257, 274] on input "Email" at bounding box center [253, 276] width 9 height 9
radio input "true"
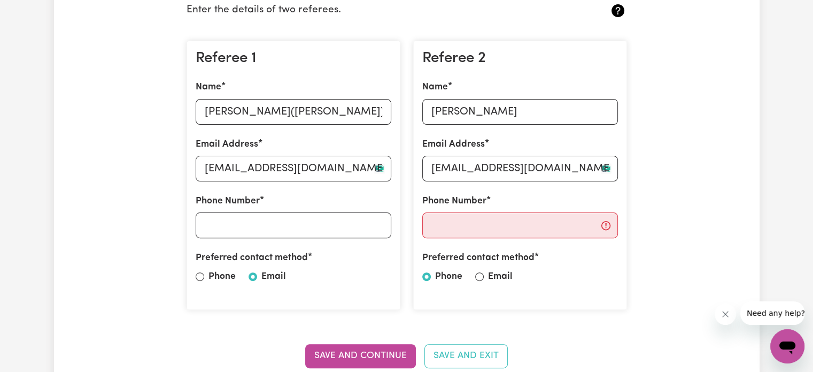
click at [486, 276] on div "Preferred contact method Phone Email" at bounding box center [520, 269] width 196 height 37
click at [481, 275] on input "Email" at bounding box center [479, 276] width 9 height 9
radio input "true"
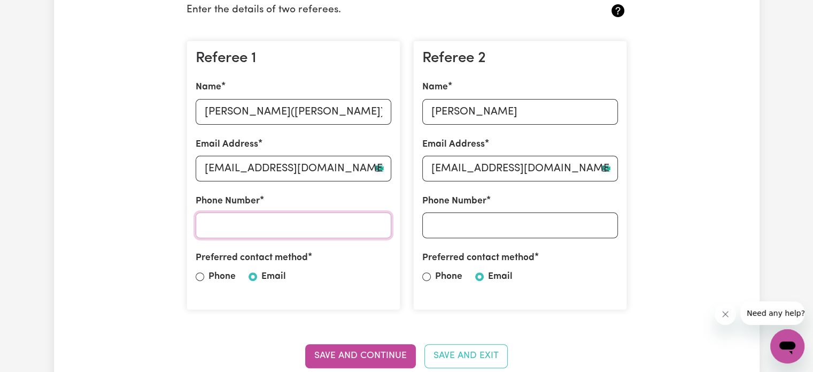
click at [257, 231] on input "Phone Number" at bounding box center [294, 225] width 196 height 26
paste input "0416031877"
type input "0416031877"
click at [488, 219] on input "Phone Number" at bounding box center [520, 225] width 196 height 26
paste input "0433938012"
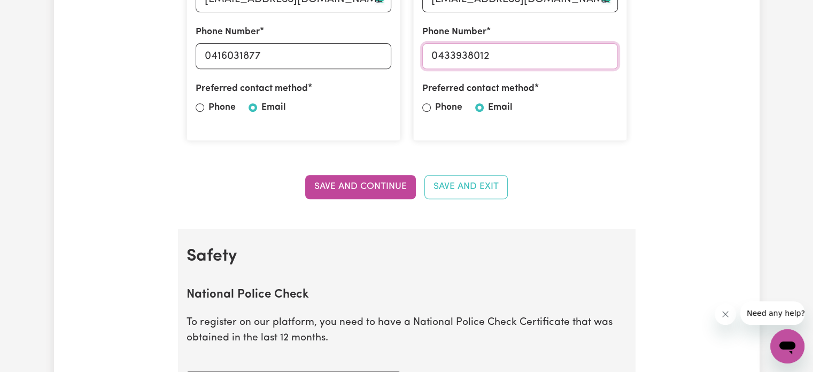
scroll to position [451, 0]
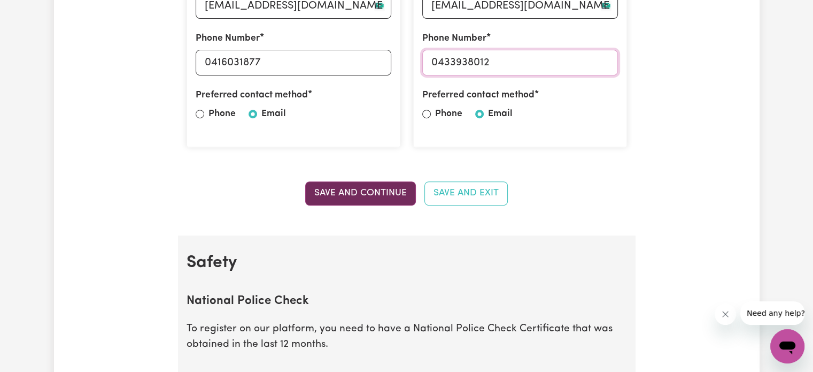
type input "0433938012"
click at [340, 192] on button "Save and Continue" at bounding box center [360, 193] width 111 height 24
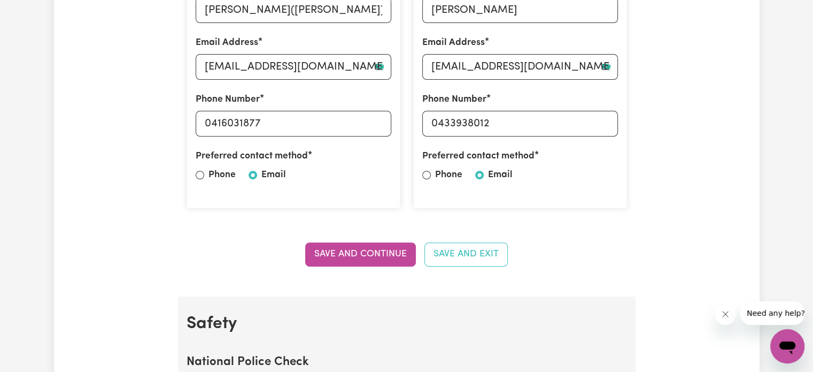
scroll to position [384, 0]
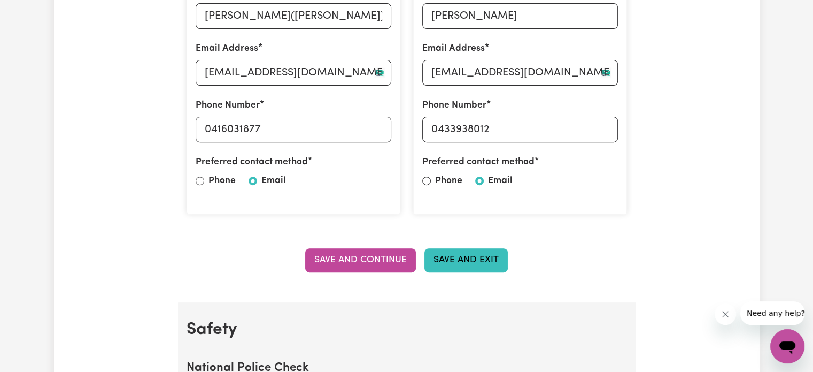
click at [458, 263] on button "Save and Exit" at bounding box center [465, 260] width 83 height 24
